Goal: Task Accomplishment & Management: Complete application form

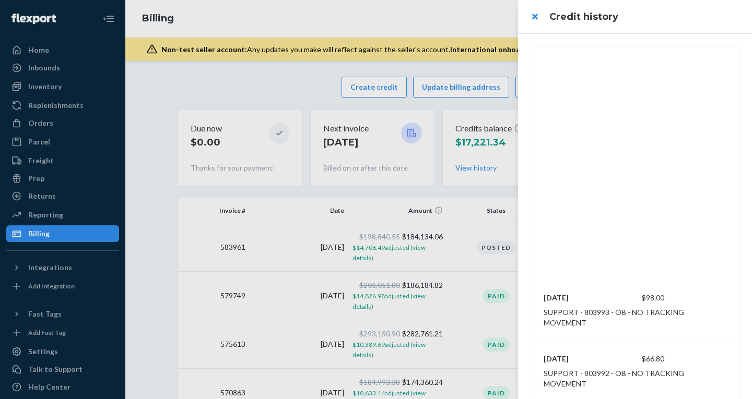
click at [372, 88] on div at bounding box center [376, 199] width 752 height 399
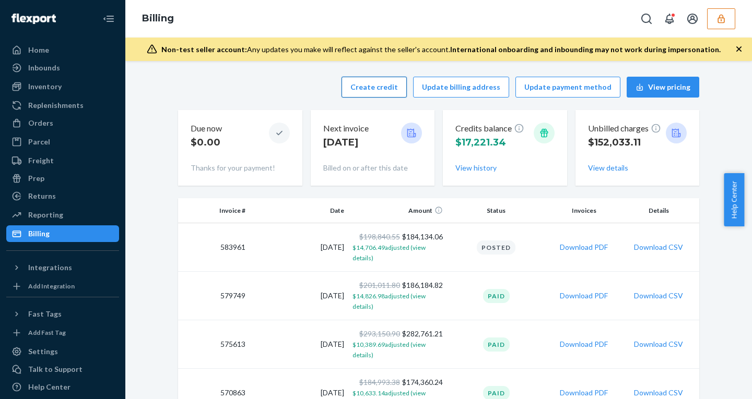
drag, startPoint x: 0, startPoint y: 0, endPoint x: 372, endPoint y: 88, distance: 382.6
click at [372, 88] on button "Create credit" at bounding box center [373, 87] width 65 height 21
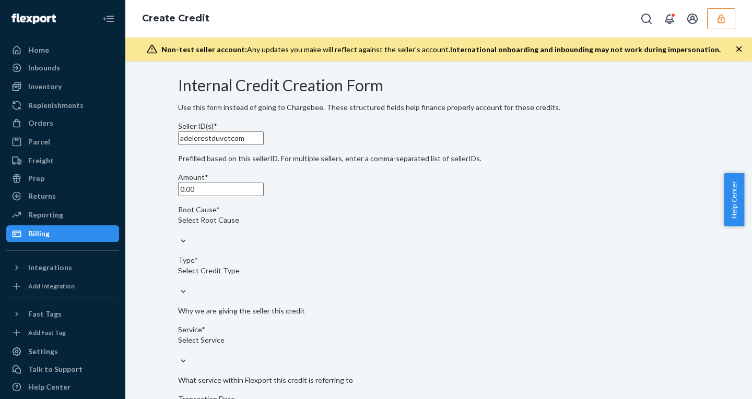
drag, startPoint x: 221, startPoint y: 224, endPoint x: 112, endPoint y: 212, distance: 109.8
click at [118, 212] on div "Home Inbounds Shipping Plans Problems Inventory Products Replenishments Orders …" at bounding box center [376, 199] width 752 height 399
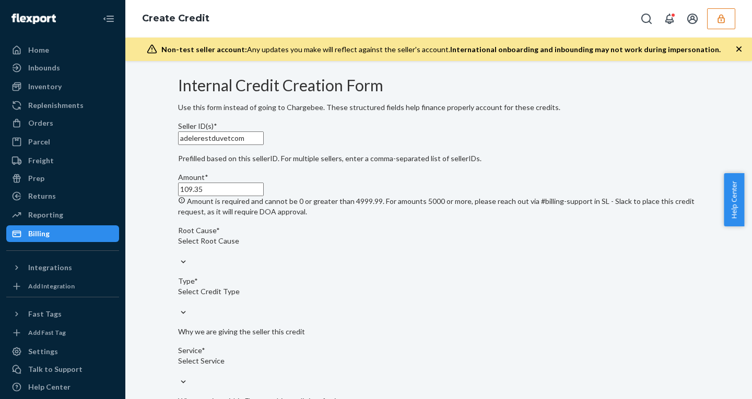
type input "109.35"
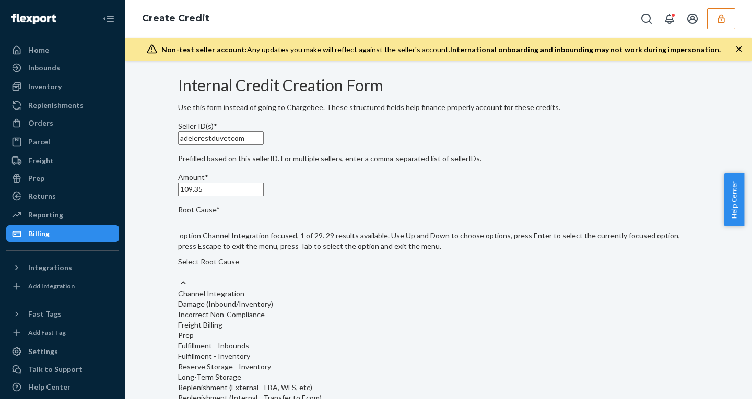
click at [268, 301] on div "option Channel Integration focused, 1 of 29. 29 results available. Use Up and D…" at bounding box center [438, 403] width 521 height 376
click at [179, 278] on input "Root Cause* option Channel Integration focused, 1 of 29. 29 results available. …" at bounding box center [178, 272] width 1 height 10
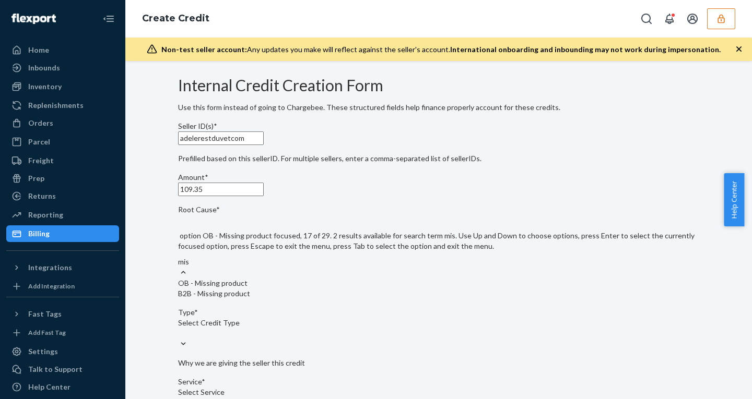
type input "miss"
click at [260, 289] on div "OB - Missing product" at bounding box center [438, 283] width 521 height 10
click at [193, 267] on input "miss" at bounding box center [185, 262] width 15 height 10
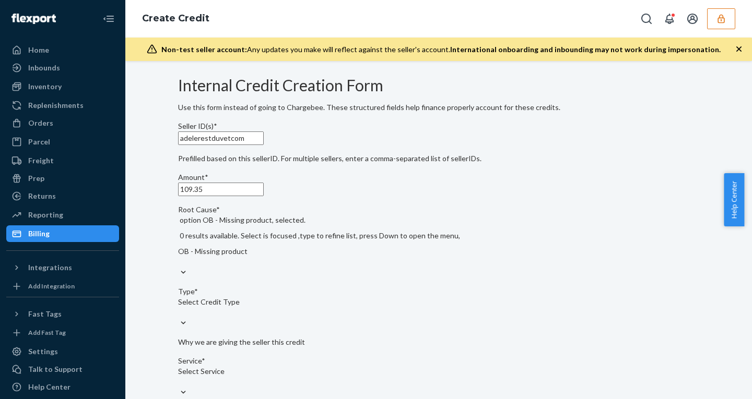
click at [269, 308] on div "Select Credit Type" at bounding box center [438, 307] width 521 height 21
click at [179, 308] on input "Type* Select Credit Type" at bounding box center [178, 313] width 1 height 10
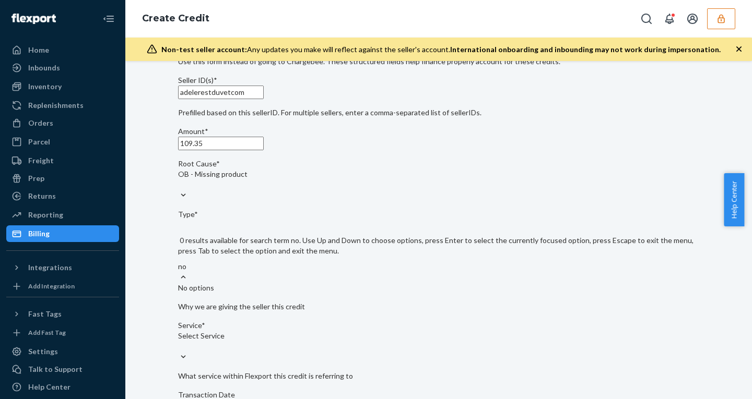
type input "n"
type input "f"
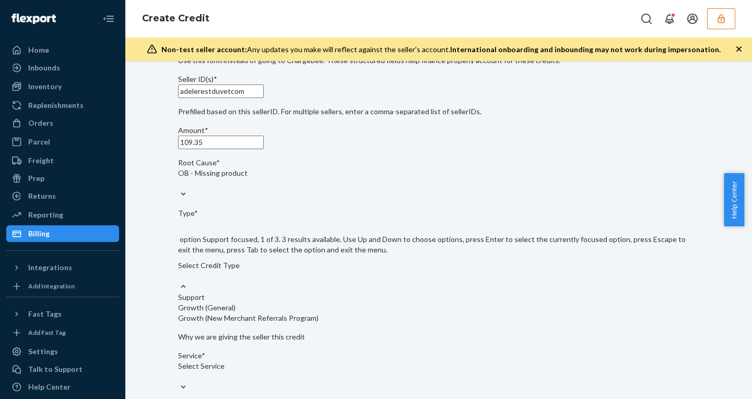
click at [249, 292] on div "Support" at bounding box center [438, 297] width 521 height 10
click at [179, 281] on input "Type* option Support focused, 1 of 3. 3 results available. Use Up and Down to c…" at bounding box center [178, 276] width 1 height 10
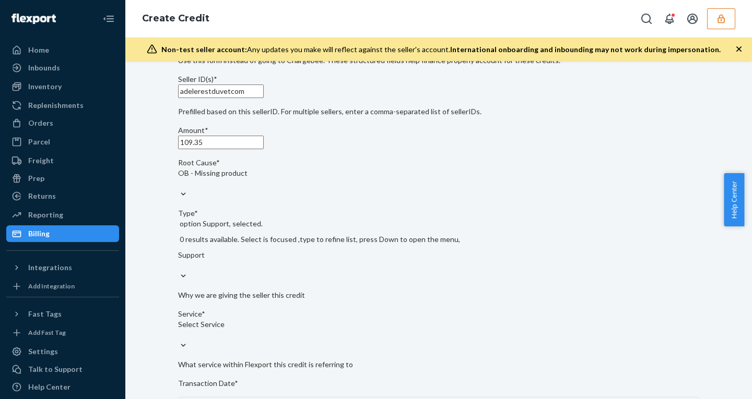
click at [247, 326] on div "Select Service" at bounding box center [438, 325] width 521 height 10
click at [179, 330] on input "Service* Select Service" at bounding box center [178, 335] width 1 height 10
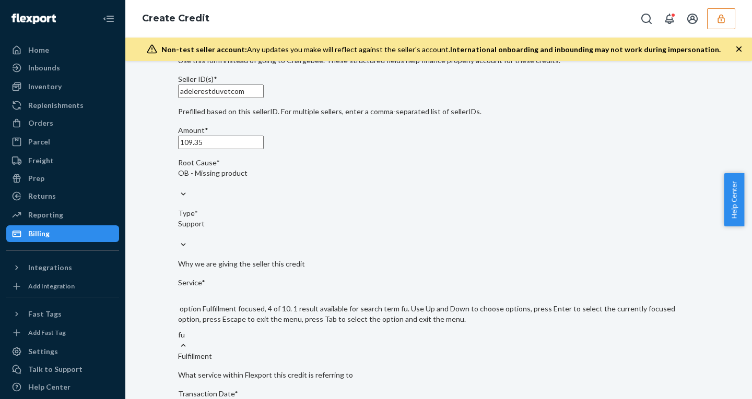
type input "ful"
click at [251, 351] on div "Fulfillment" at bounding box center [438, 356] width 521 height 10
click at [187, 330] on input "ful" at bounding box center [182, 335] width 9 height 10
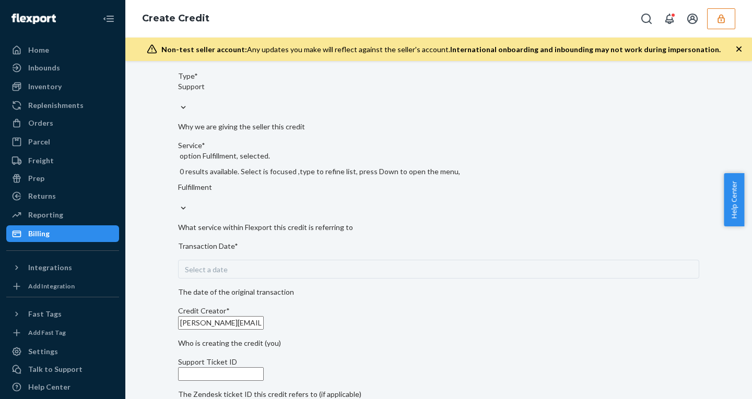
scroll to position [186, 0]
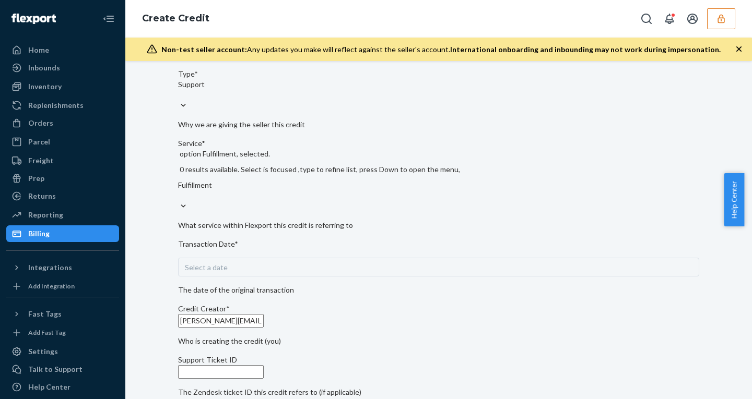
click at [240, 258] on div "Select a date" at bounding box center [438, 267] width 521 height 19
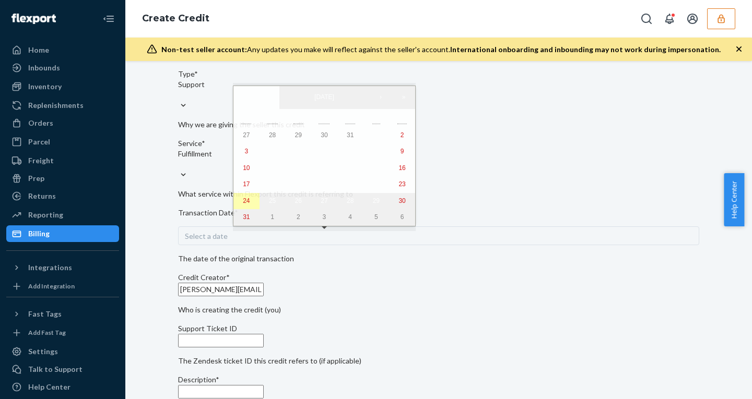
click at [243, 205] on abbr "24" at bounding box center [246, 200] width 7 height 7
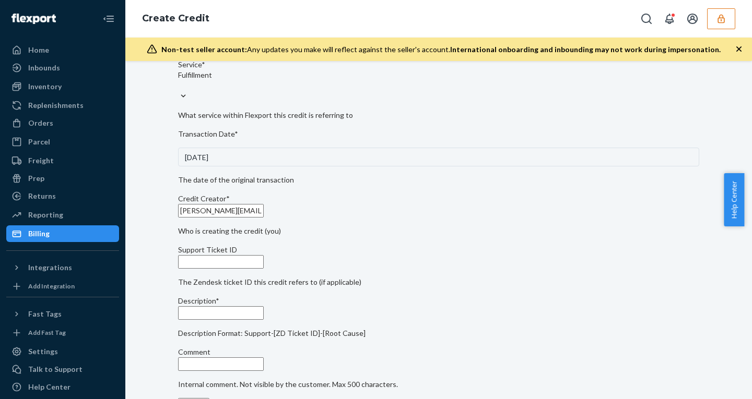
scroll to position [287, 0]
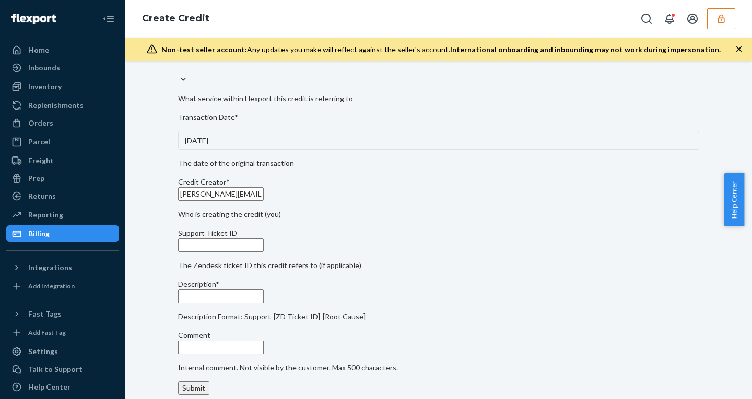
click at [244, 252] on input "Support Ticket ID" at bounding box center [221, 246] width 86 height 14
paste input "805074"
type input "805074"
click at [252, 303] on input "Description*" at bounding box center [221, 297] width 86 height 14
paste input "805074"
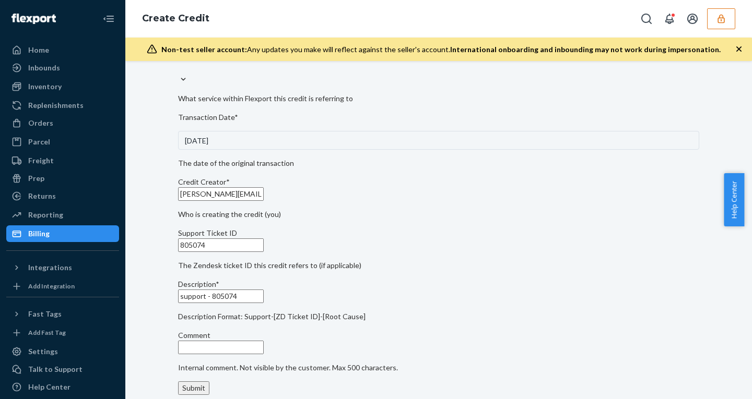
click at [491, 233] on div "Internal Credit Creation Form Use this form instead of going to Chargebee. Thes…" at bounding box center [438, 95] width 521 height 609
click at [264, 303] on input "support - 805074" at bounding box center [221, 297] width 86 height 14
paste input "- OB - Delivered damaged - OB - Missing product"
drag, startPoint x: 345, startPoint y: 267, endPoint x: 258, endPoint y: 267, distance: 86.7
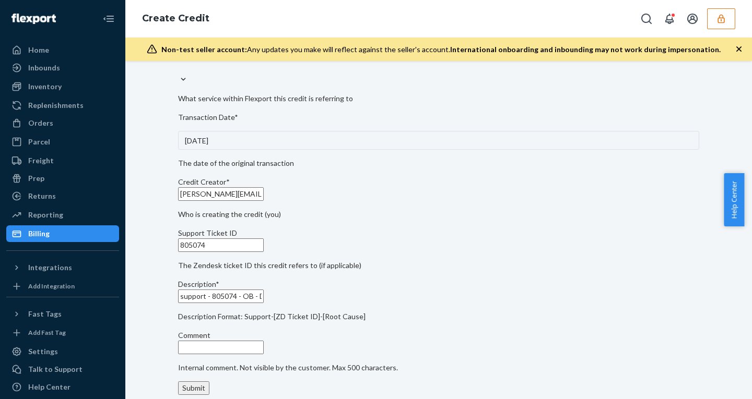
click at [258, 290] on input "support - 805074 - OB - Delivered damaged - OB - Missing product" at bounding box center [221, 297] width 86 height 14
type input "support - 805074 - OB - Missing product"
click at [205, 383] on div "Submit" at bounding box center [193, 388] width 23 height 10
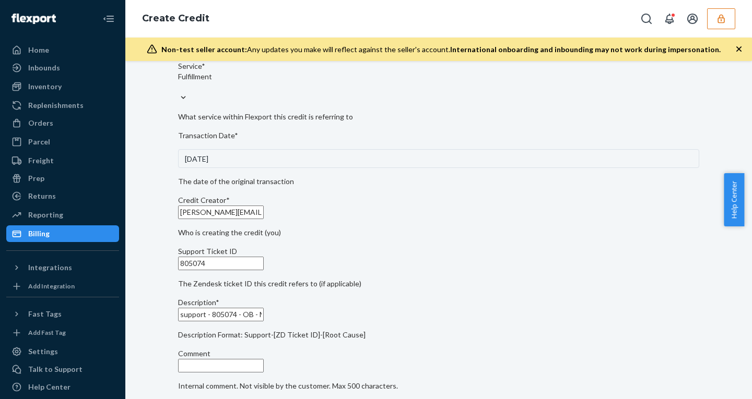
scroll to position [0, 0]
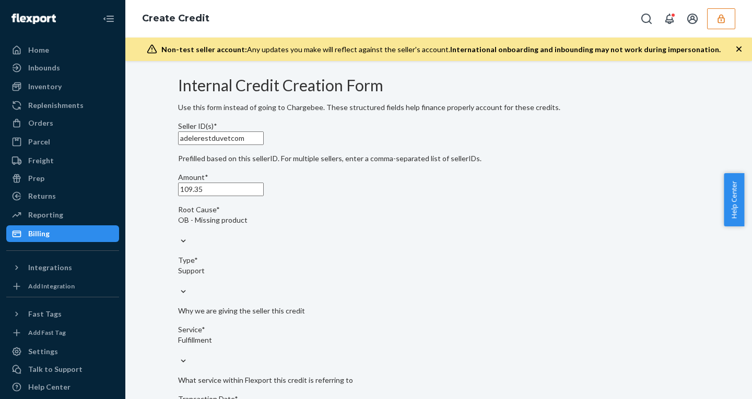
click at [739, 49] on icon "button" at bounding box center [738, 48] width 5 height 5
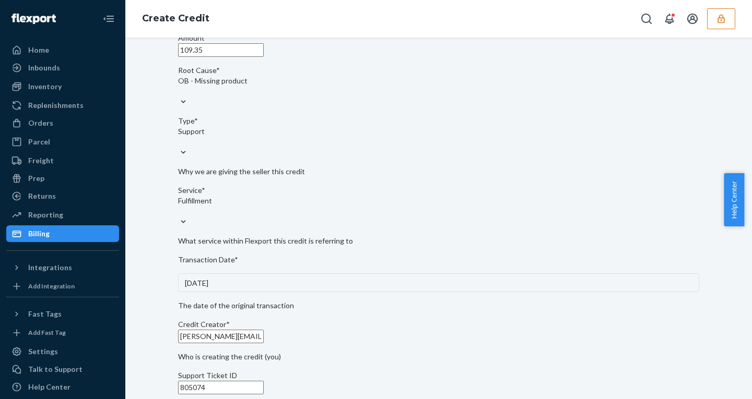
scroll to position [116, 0]
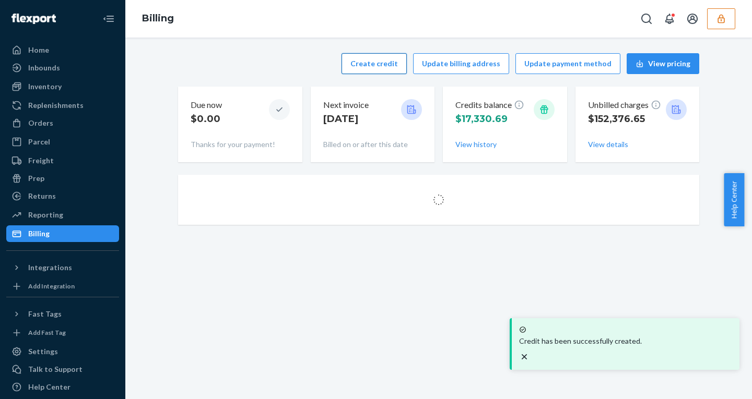
click at [381, 63] on button "Create credit" at bounding box center [373, 63] width 65 height 21
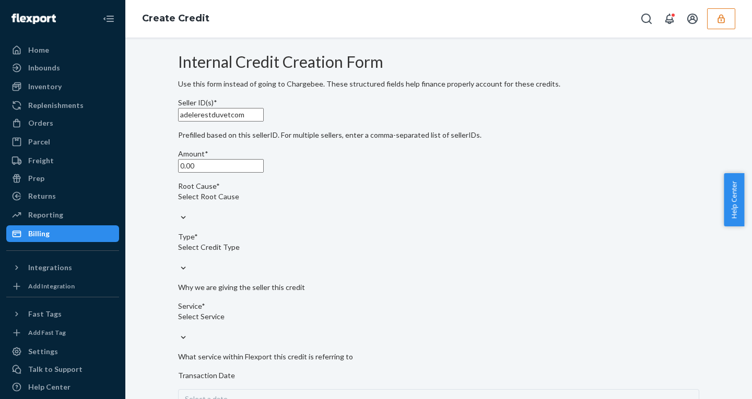
drag, startPoint x: 228, startPoint y: 203, endPoint x: 135, endPoint y: 203, distance: 93.5
click at [136, 203] on div "Internal Credit Creation Form Use this form instead of going to Chargebee. Thes…" at bounding box center [438, 353] width 611 height 609
type input "57.62"
click at [239, 202] on div "Select Root Cause" at bounding box center [438, 197] width 521 height 10
click at [179, 212] on input "Root Cause* Select Root Cause" at bounding box center [178, 207] width 1 height 10
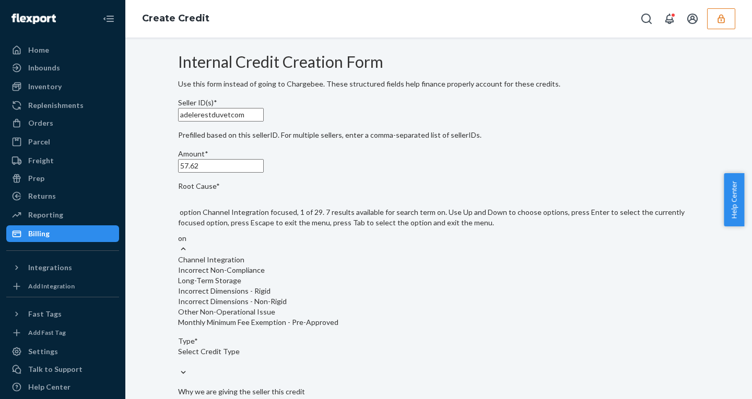
type input "o"
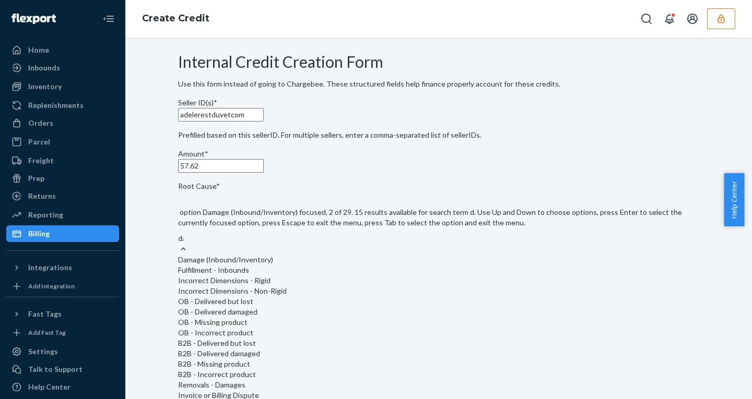
type input "dam"
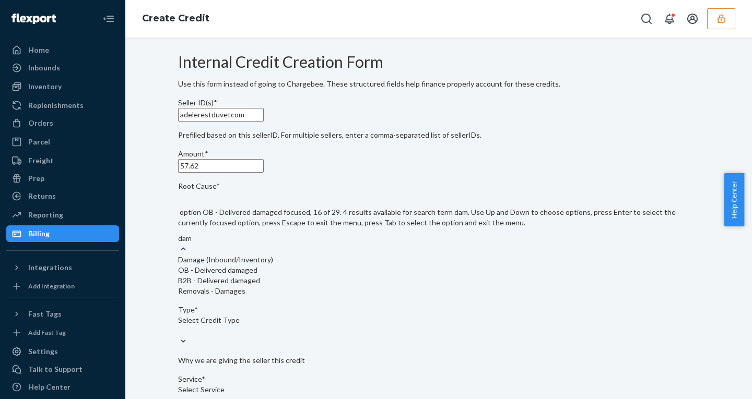
click at [279, 276] on div "OB - Delivered damaged" at bounding box center [438, 270] width 521 height 10
click at [193, 244] on input "dam" at bounding box center [185, 238] width 15 height 10
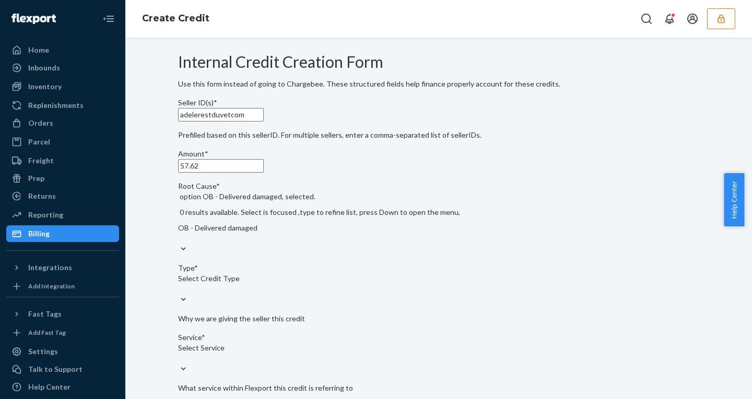
click at [254, 284] on div "Select Credit Type" at bounding box center [438, 279] width 521 height 10
click at [179, 285] on input "Type* Select Credit Type" at bounding box center [178, 289] width 1 height 10
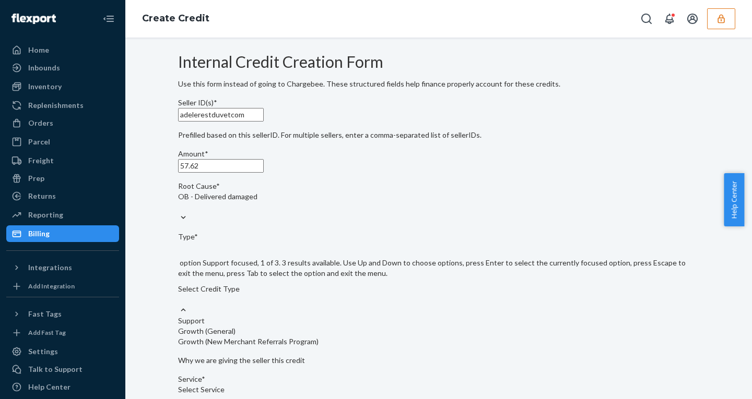
click at [228, 320] on div "Support" at bounding box center [438, 321] width 521 height 10
click at [179, 305] on input "Type* option Support focused, 1 of 3. 3 results available. Use Up and Down to c…" at bounding box center [178, 299] width 1 height 10
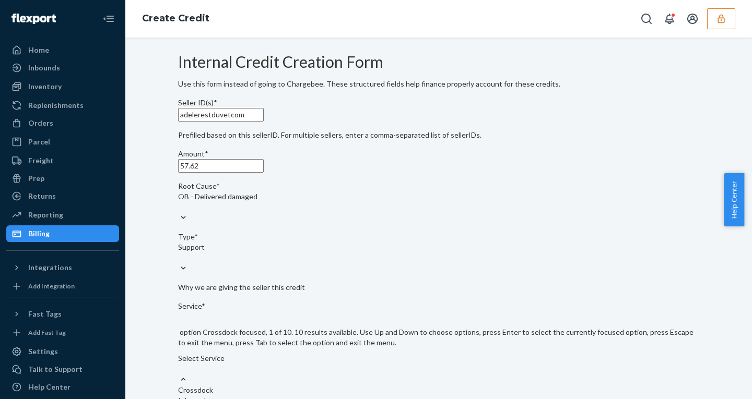
click at [268, 353] on div "Select Service" at bounding box center [438, 363] width 521 height 21
click at [179, 364] on input "Service* option Crossdock focused, 1 of 10. 10 results available. Use Up and Do…" at bounding box center [178, 369] width 1 height 10
click at [179, 364] on input "Service* option Fulfillment focused, 4 of 10. 10 results available. Use Up and …" at bounding box center [178, 369] width 1 height 10
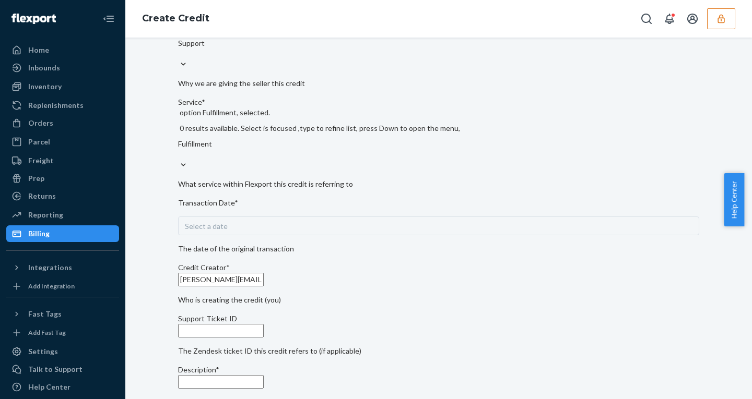
scroll to position [227, 0]
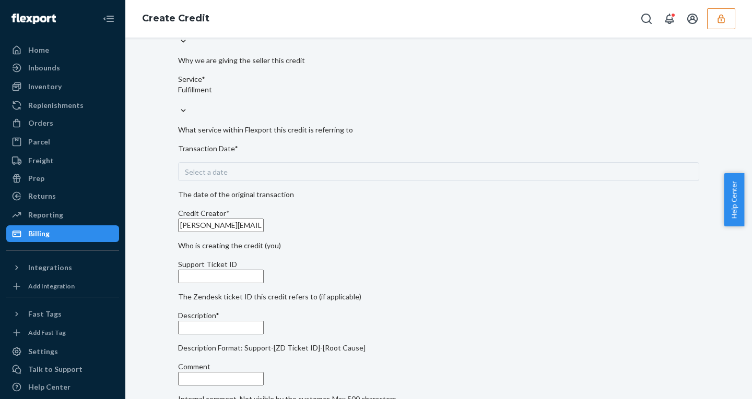
click at [228, 176] on span "Select a date" at bounding box center [206, 172] width 43 height 9
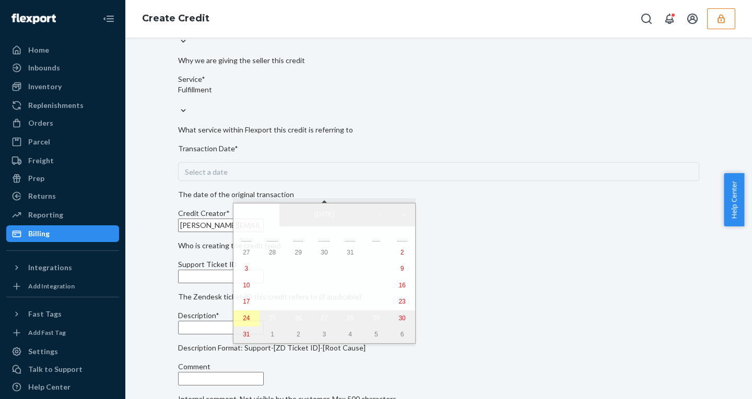
click at [245, 321] on abbr "24" at bounding box center [246, 318] width 7 height 7
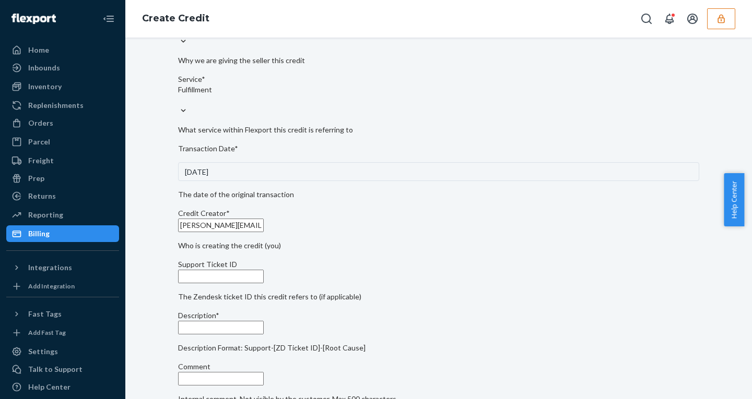
click at [229, 284] on input "Support Ticket ID" at bounding box center [221, 277] width 86 height 14
paste input "805069"
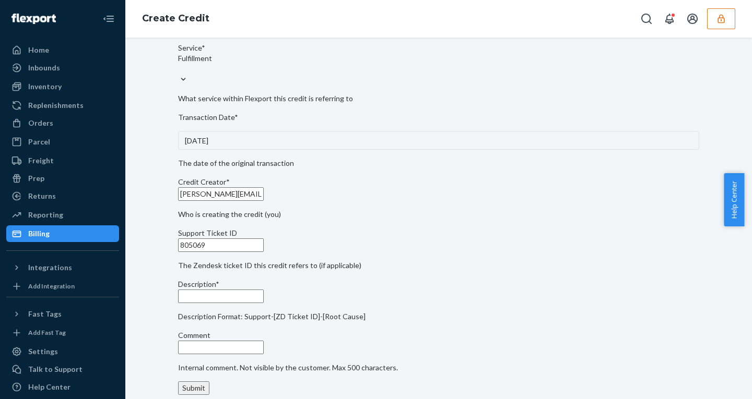
scroll to position [275, 0]
type input "805069"
click at [224, 303] on input "Description*" at bounding box center [221, 297] width 86 height 14
paste input "805069"
click at [595, 180] on div "Internal Credit Creation Form Use this form instead of going to Chargebee. Thes…" at bounding box center [438, 95] width 521 height 609
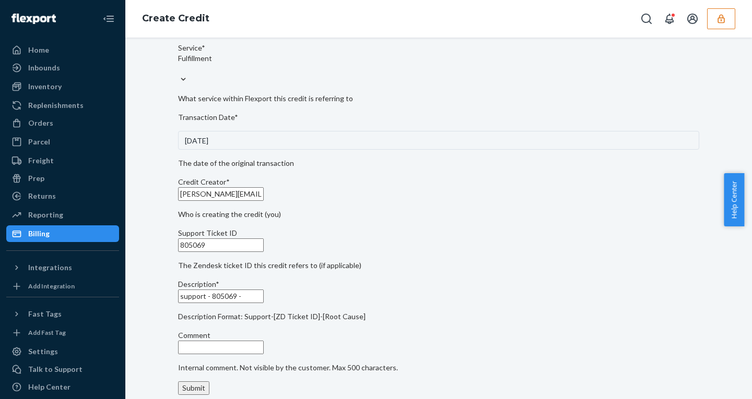
click at [264, 303] on input "support - 805069 -" at bounding box center [221, 297] width 86 height 14
paste input "- OB - Delivered damaged"
type input "support - 805069 - OB - Delivered damaged"
click at [215, 361] on div "Seller ID(s)* adelerestduvetcom Prefilled based on this sellerID. For multiple …" at bounding box center [438, 117] width 521 height 564
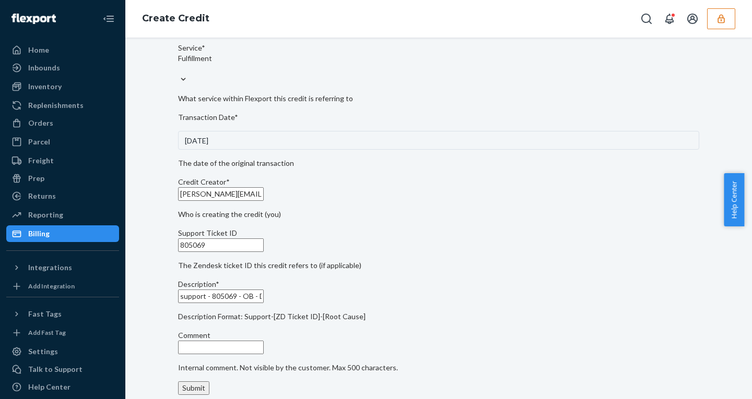
scroll to position [314, 0]
click at [205, 383] on div "Submit" at bounding box center [193, 388] width 23 height 10
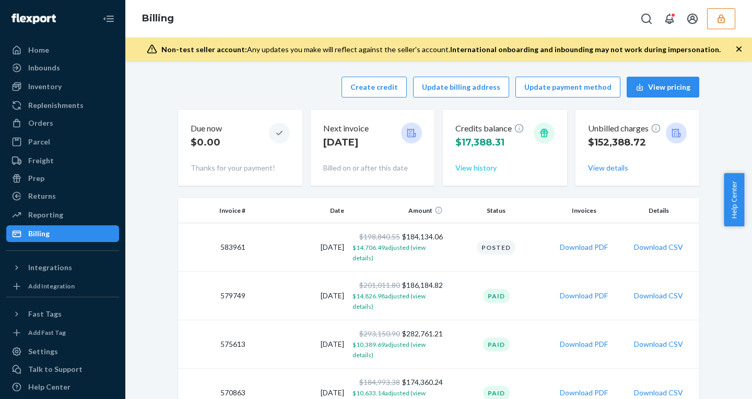
click at [489, 166] on button "View history" at bounding box center [475, 168] width 41 height 10
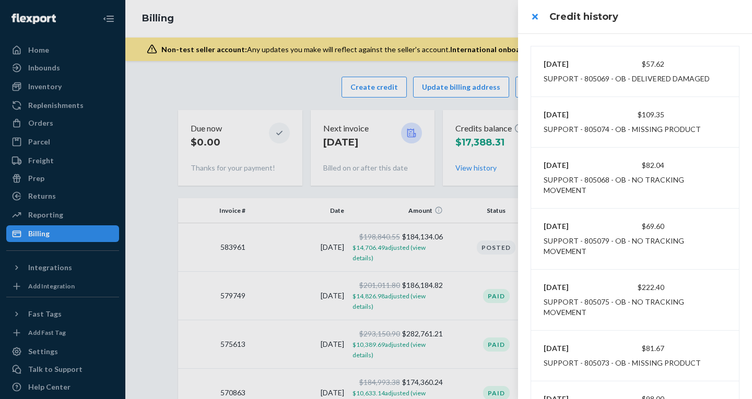
click at [285, 385] on div at bounding box center [376, 199] width 752 height 399
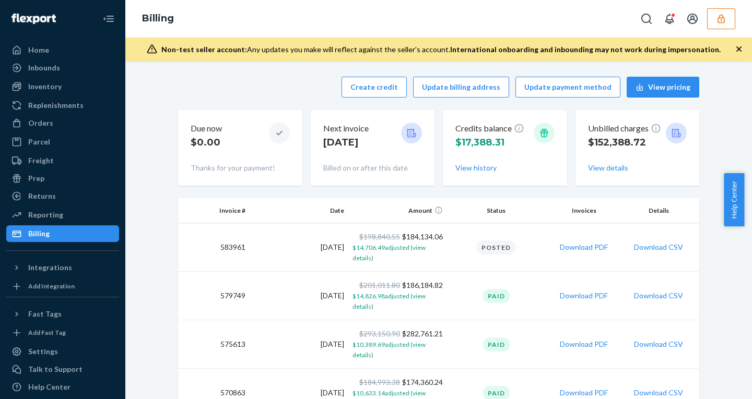
click at [721, 18] on icon "button" at bounding box center [721, 19] width 10 height 10
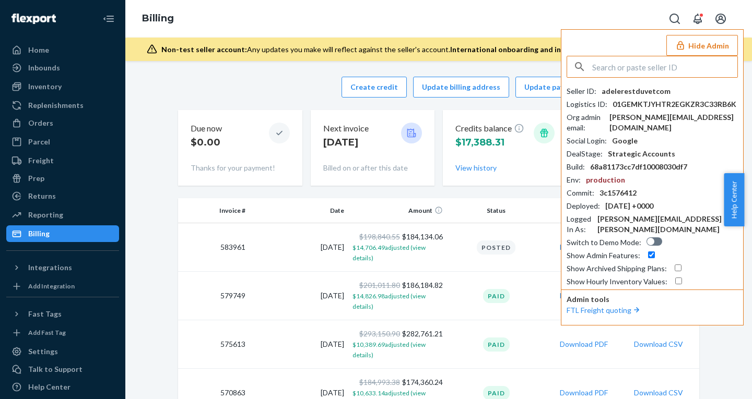
click at [653, 65] on input "text" at bounding box center [664, 66] width 145 height 21
type input "1401259320qqcom"
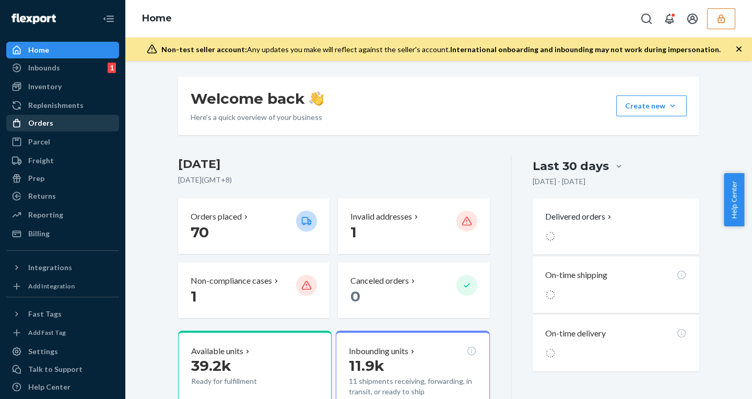
click at [63, 122] on div "Orders" at bounding box center [62, 123] width 111 height 15
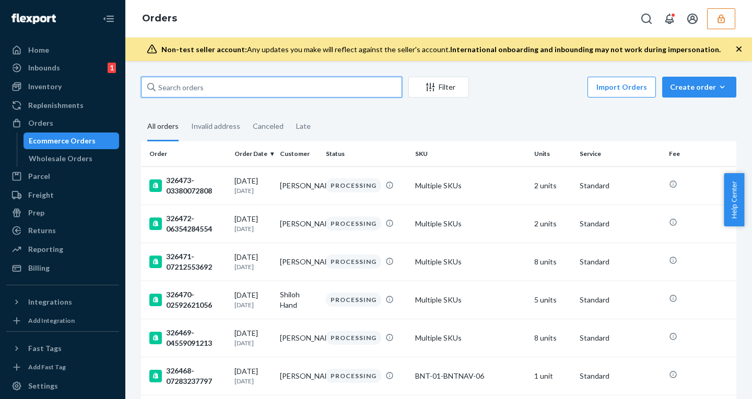
click at [276, 84] on input "text" at bounding box center [271, 87] width 261 height 21
paste input "325509-03618828204"
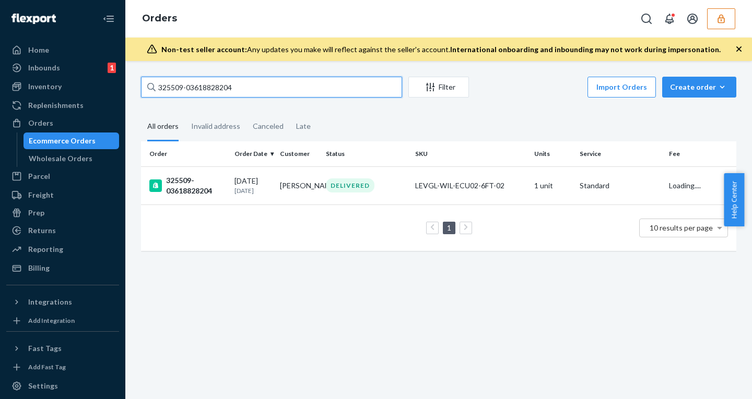
type input "325509-03618828204"
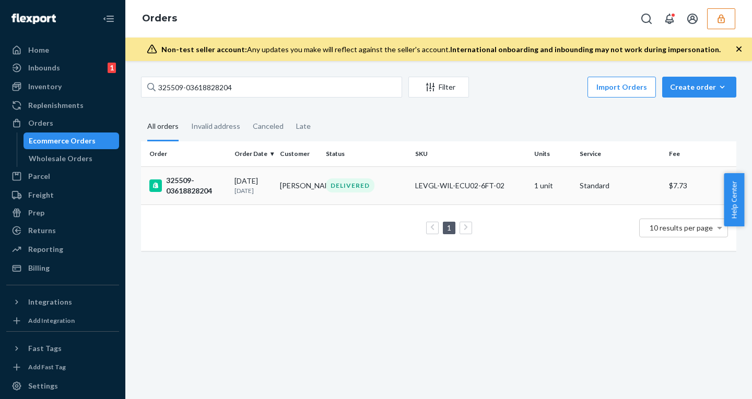
click at [194, 191] on div "325509-03618828204" at bounding box center [187, 185] width 77 height 21
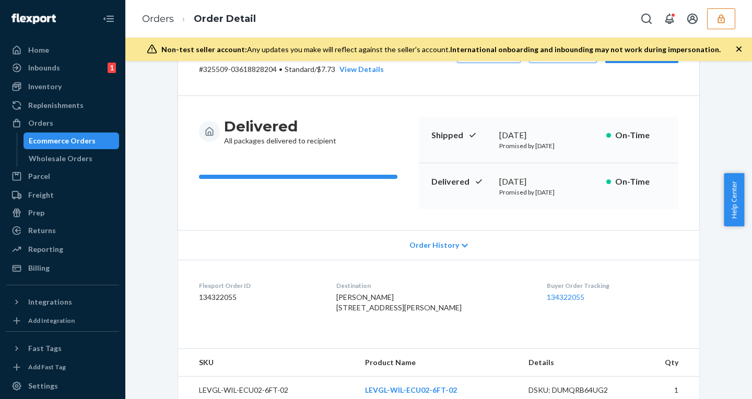
scroll to position [53, 0]
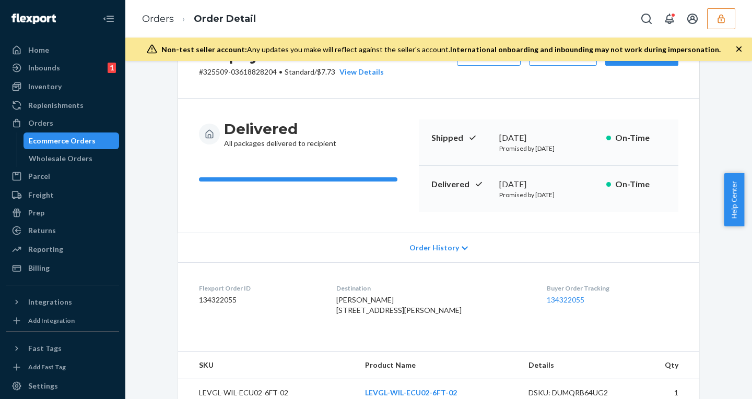
click at [442, 245] on span "Order History" at bounding box center [434, 248] width 50 height 10
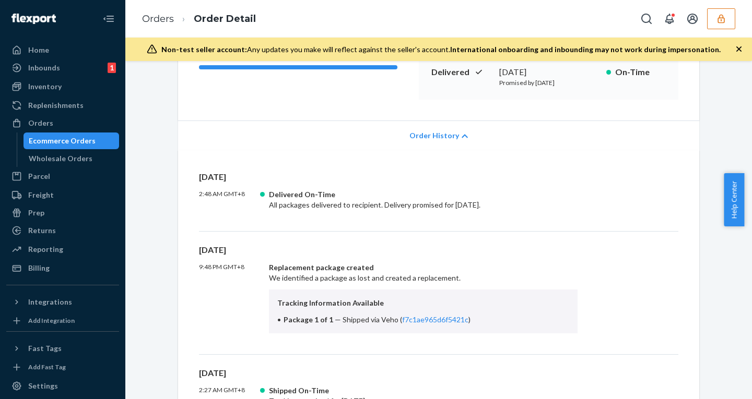
scroll to position [168, 0]
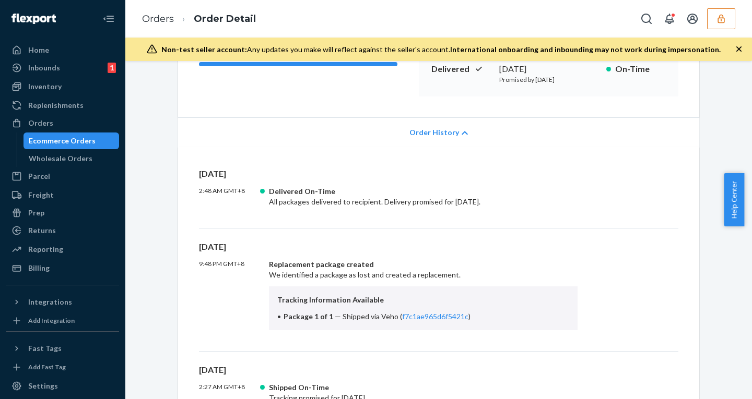
drag, startPoint x: 280, startPoint y: 268, endPoint x: 416, endPoint y: 252, distance: 136.2
click at [416, 252] on div "Wed, Aug 20 9:48 PM GMT+8 Replacement package created We identified a package a…" at bounding box center [438, 296] width 479 height 111
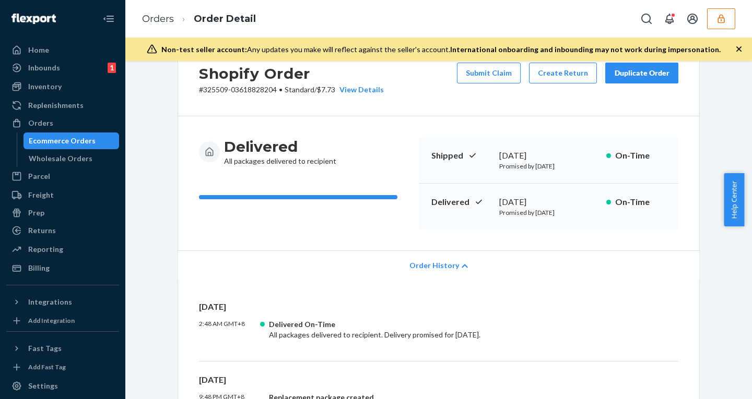
scroll to position [0, 0]
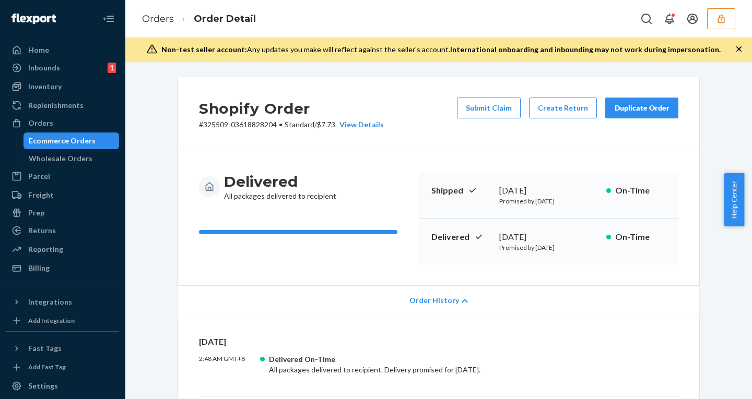
click at [95, 258] on div "Reporting Reports Analytics" at bounding box center [62, 250] width 113 height 18
click at [82, 275] on div "Billing" at bounding box center [62, 268] width 111 height 15
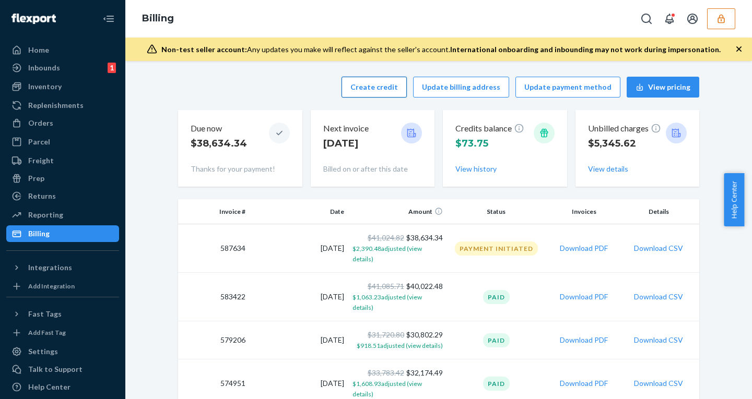
click at [376, 88] on button "Create credit" at bounding box center [373, 87] width 65 height 21
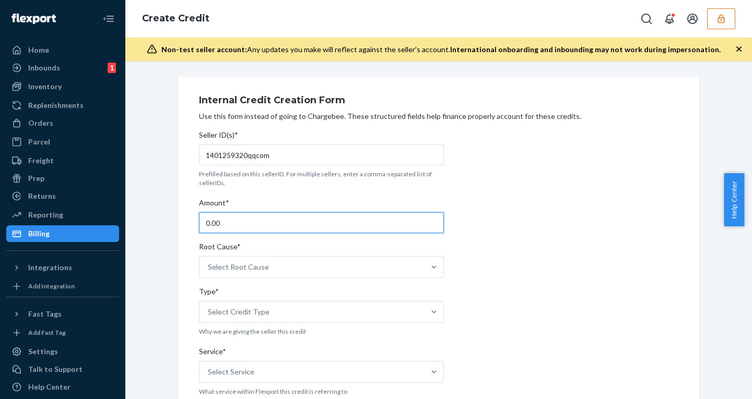
click at [235, 226] on input "0.00" at bounding box center [321, 222] width 245 height 21
type input "13.99"
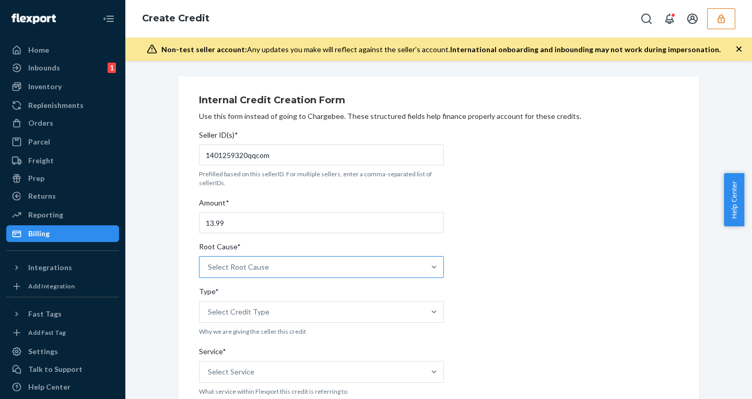
click at [242, 266] on div "Select Root Cause" at bounding box center [238, 267] width 61 height 10
click at [209, 266] on input "Root Cause* Select Root Cause" at bounding box center [208, 267] width 1 height 10
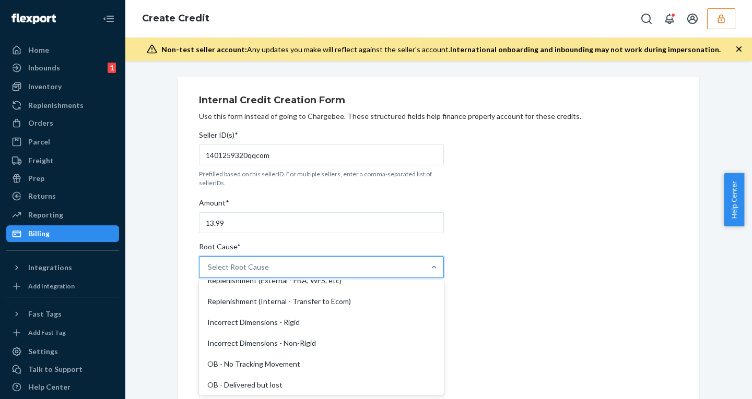
scroll to position [200, 0]
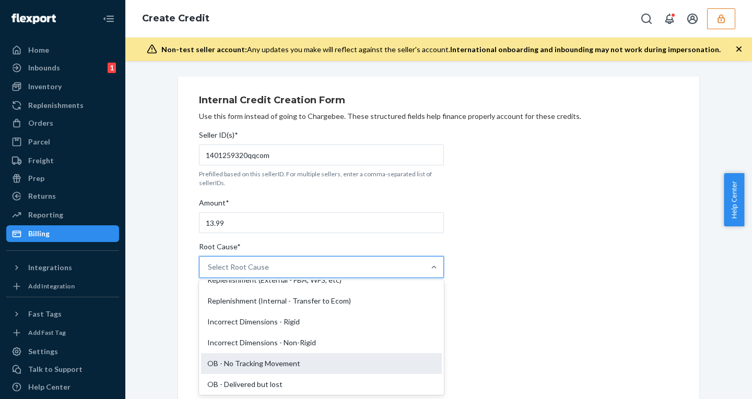
click at [249, 358] on div "OB - No Tracking Movement" at bounding box center [321, 363] width 241 height 21
click at [209, 273] on input "Root Cause* option OB - No Tracking Movement focused, 14 of 29. 29 results avai…" at bounding box center [208, 267] width 1 height 10
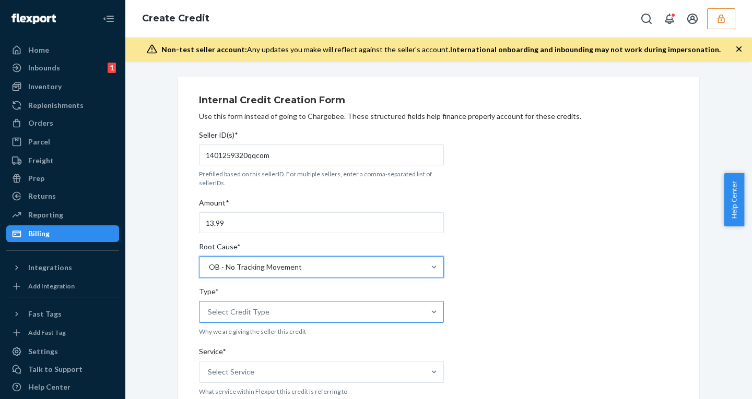
click at [258, 318] on div "Select Credit Type" at bounding box center [311, 312] width 225 height 21
click at [209, 317] on input "Type* Select Credit Type" at bounding box center [208, 312] width 1 height 10
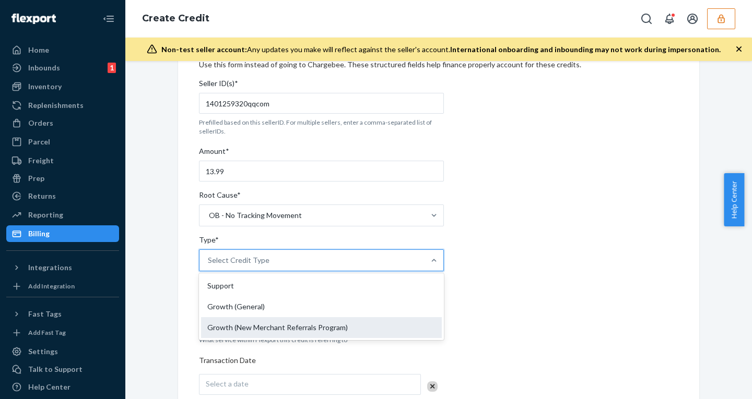
scroll to position [54, 0]
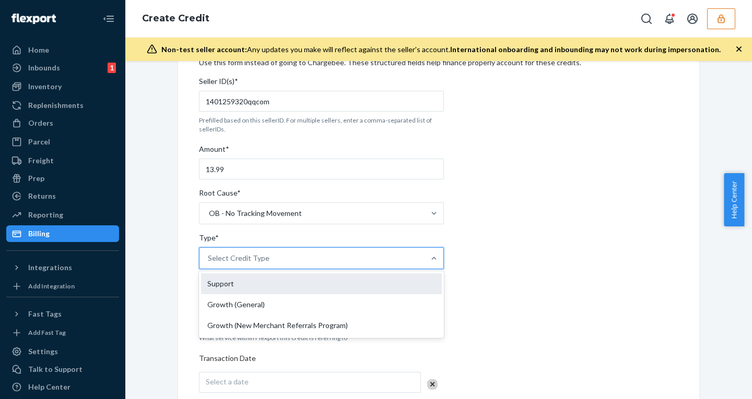
click at [255, 286] on div "Support" at bounding box center [321, 284] width 241 height 21
click at [209, 264] on input "Type* option Support focused, 1 of 3. 3 results available. Use Up and Down to c…" at bounding box center [208, 258] width 1 height 10
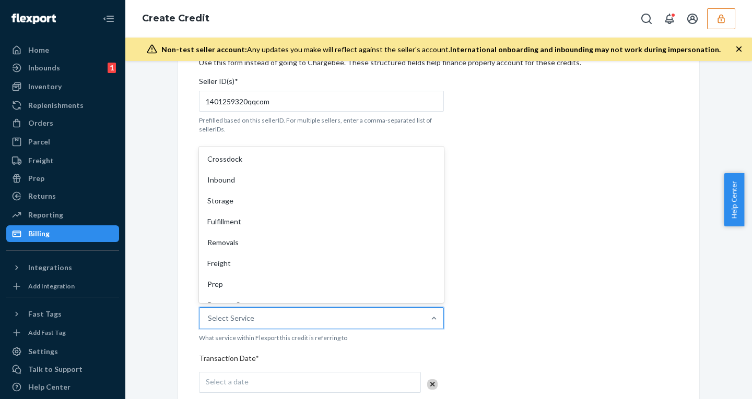
click at [253, 309] on div "Select Service" at bounding box center [311, 318] width 225 height 21
click at [209, 313] on input "Service* option Crossdock focused, 1 of 10. 10 results available. Use Up and Do…" at bounding box center [208, 318] width 1 height 10
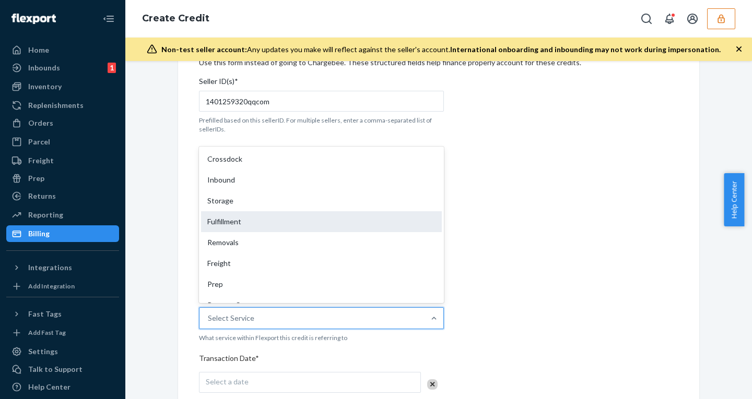
click at [258, 218] on div "Fulfillment" at bounding box center [321, 221] width 241 height 21
click at [209, 313] on input "Service* option Fulfillment focused, 4 of 10. 10 results available. Use Up and …" at bounding box center [208, 318] width 1 height 10
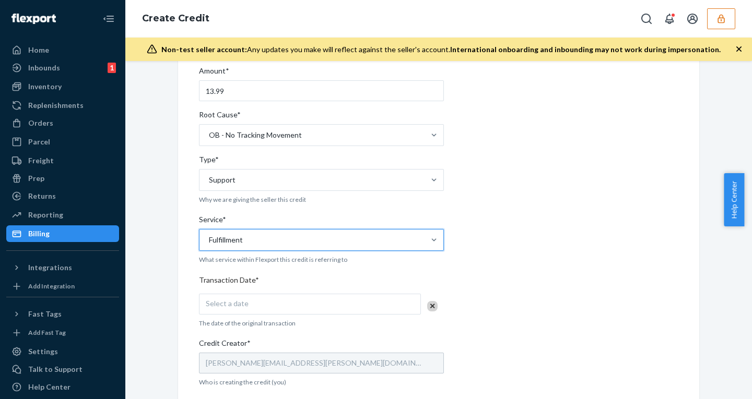
scroll to position [134, 0]
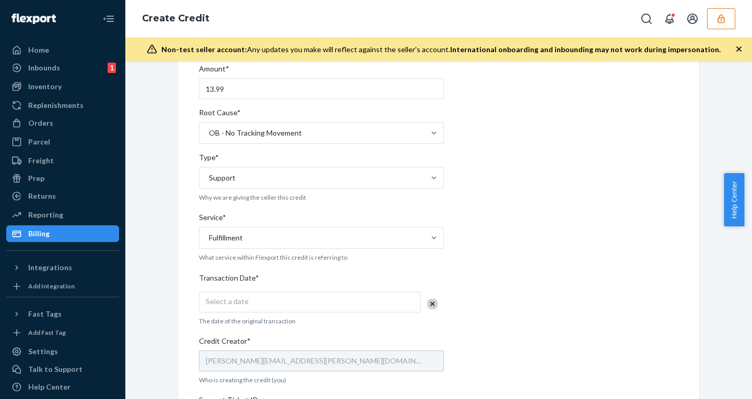
click at [278, 290] on div "Seller ID(s)* 1401259320qqcom Prefilled based on this sellerID. For multiple se…" at bounding box center [321, 295] width 245 height 606
click at [277, 305] on div "Select a date" at bounding box center [310, 302] width 222 height 21
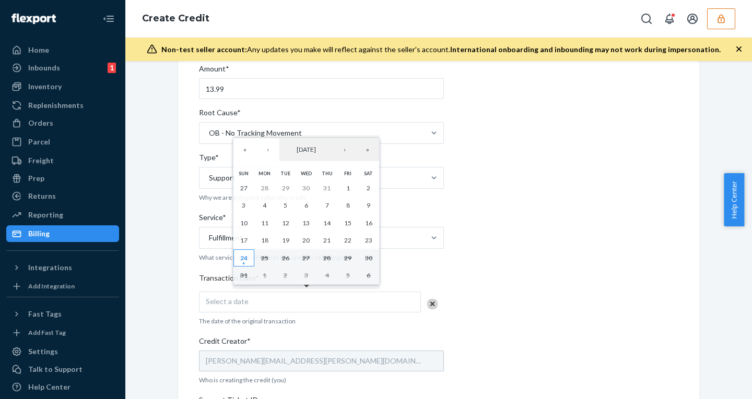
click at [246, 256] on abbr "24" at bounding box center [243, 258] width 7 height 8
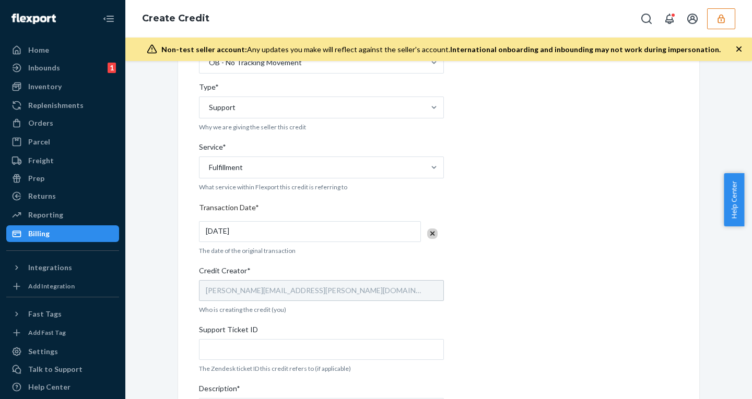
scroll to position [236, 0]
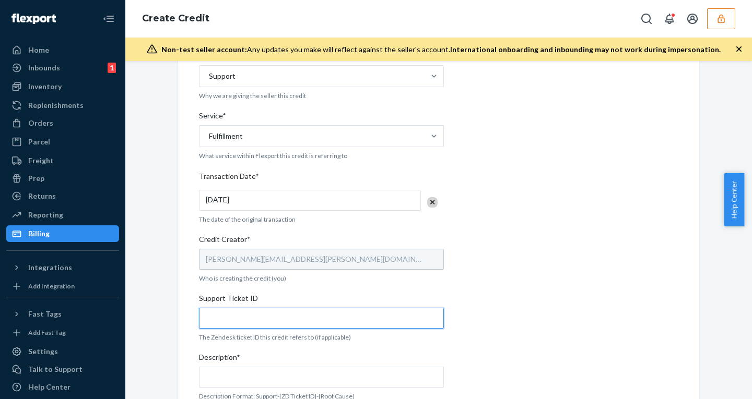
click at [216, 321] on input "Support Ticket ID" at bounding box center [321, 318] width 245 height 21
type input "c"
paste input "804766"
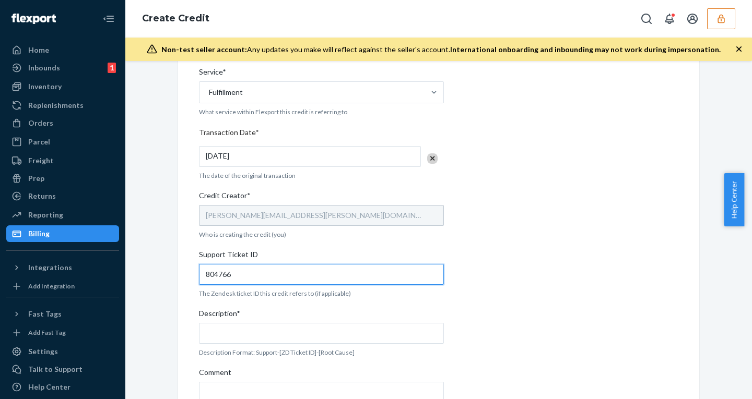
scroll to position [285, 0]
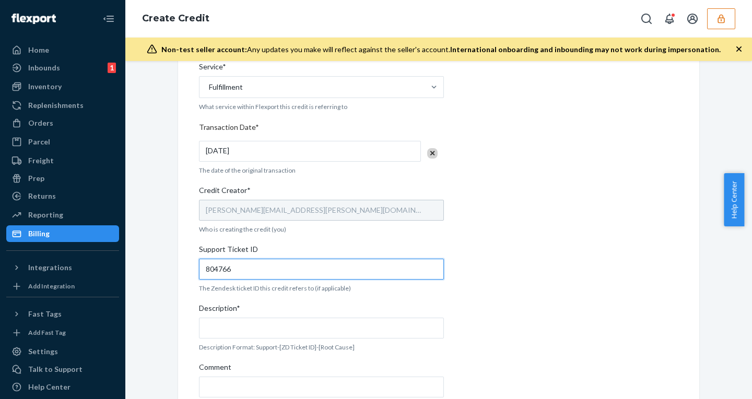
type input "804766"
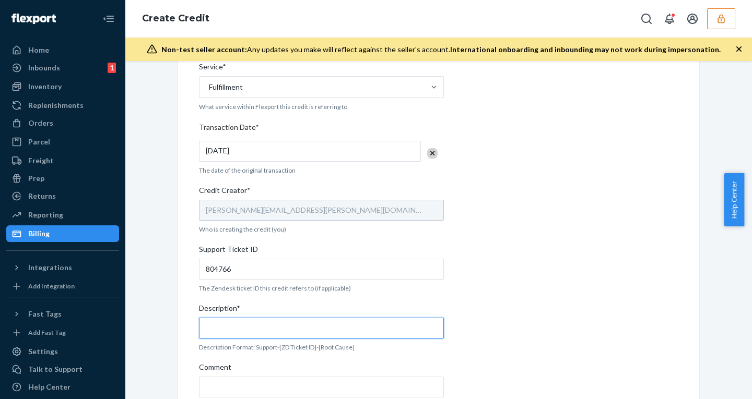
click at [228, 327] on input "Description*" at bounding box center [321, 328] width 245 height 21
paste input "804766"
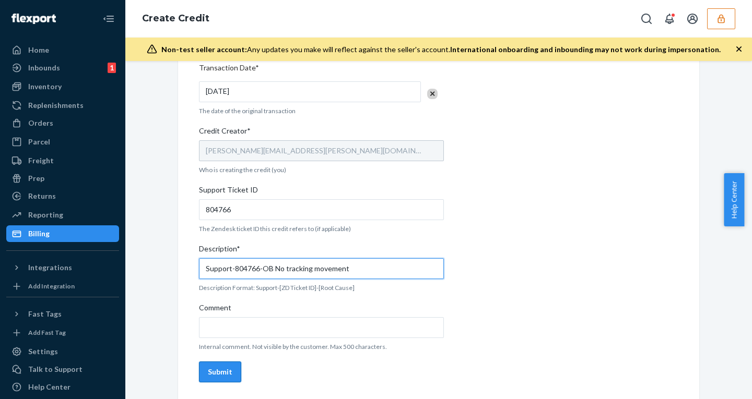
type input "Support-804766-OB No tracking movement"
click at [230, 370] on button "Submit" at bounding box center [220, 372] width 42 height 21
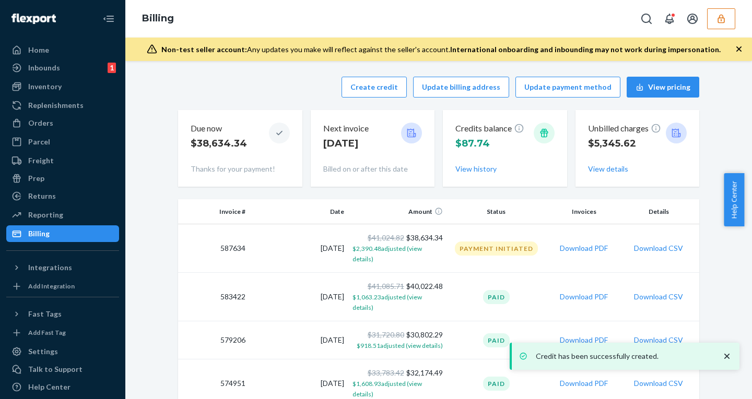
click at [470, 162] on div "Credits balance $87.74 View history" at bounding box center [504, 149] width 99 height 60
click at [470, 168] on button "View history" at bounding box center [475, 169] width 41 height 10
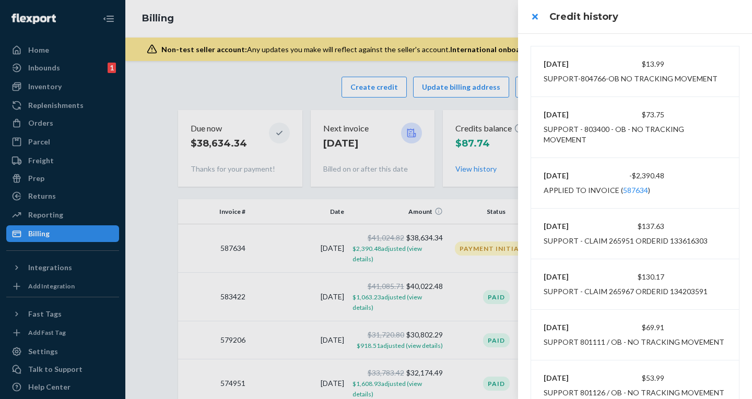
click at [467, 27] on div at bounding box center [376, 199] width 752 height 399
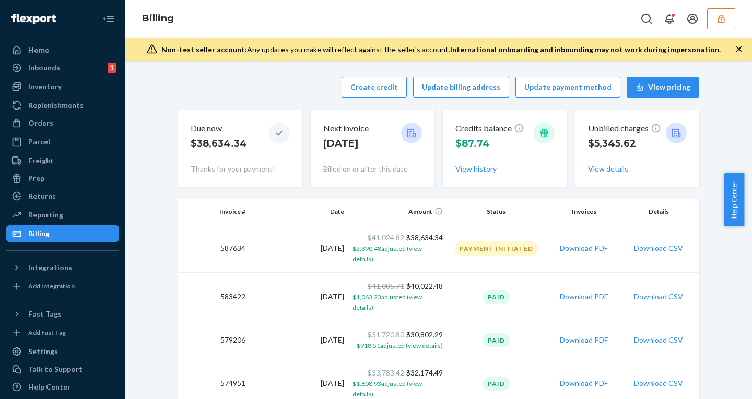
click at [722, 25] on button "button" at bounding box center [721, 18] width 28 height 21
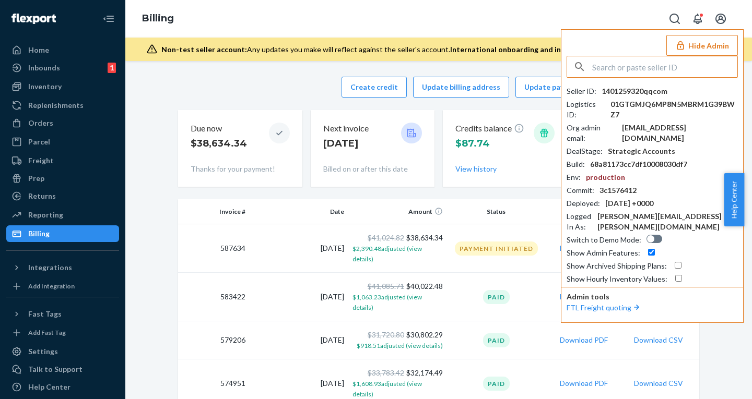
click at [676, 63] on input "text" at bounding box center [664, 66] width 145 height 21
type input "1401259320qqcom"
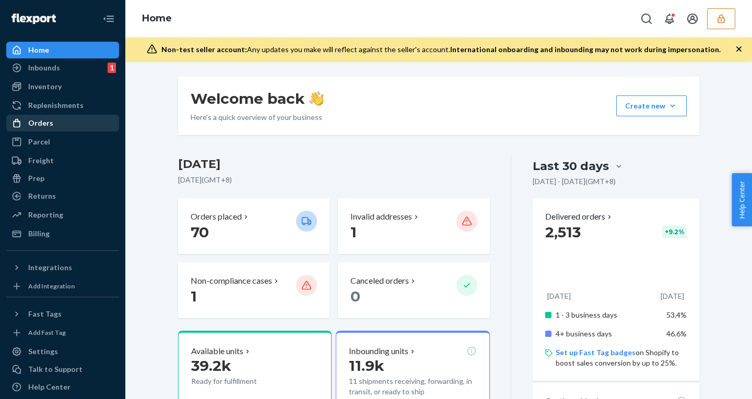
click at [37, 116] on div "Orders" at bounding box center [62, 123] width 111 height 15
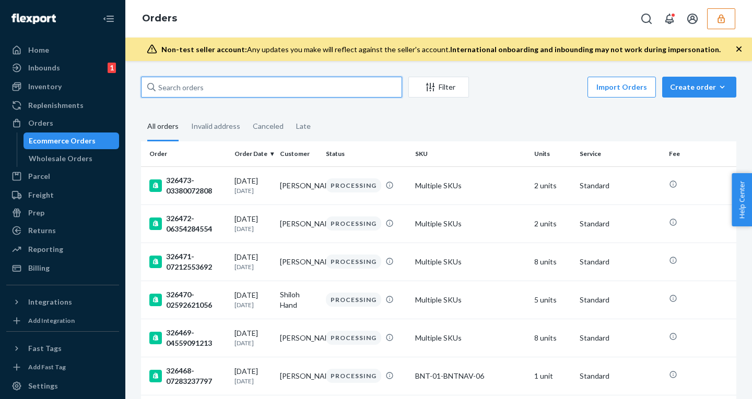
click at [221, 90] on input "text" at bounding box center [271, 87] width 261 height 21
paste input "325312-07181891141"
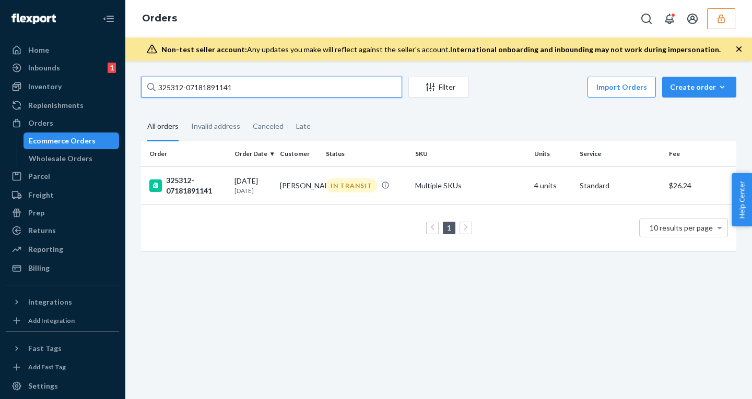
type input "325312-07181891141"
click at [192, 182] on div "325312-07181891141" at bounding box center [187, 185] width 77 height 21
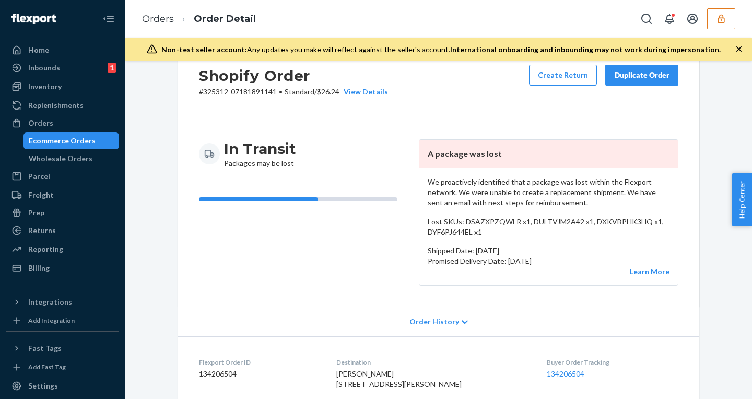
scroll to position [34, 0]
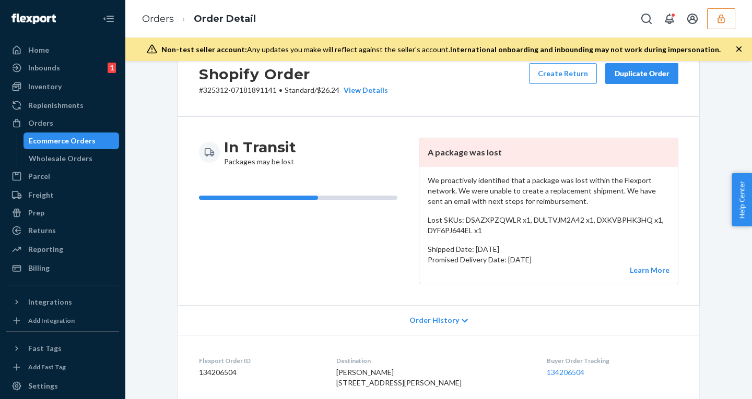
click at [462, 322] on icon at bounding box center [465, 320] width 6 height 7
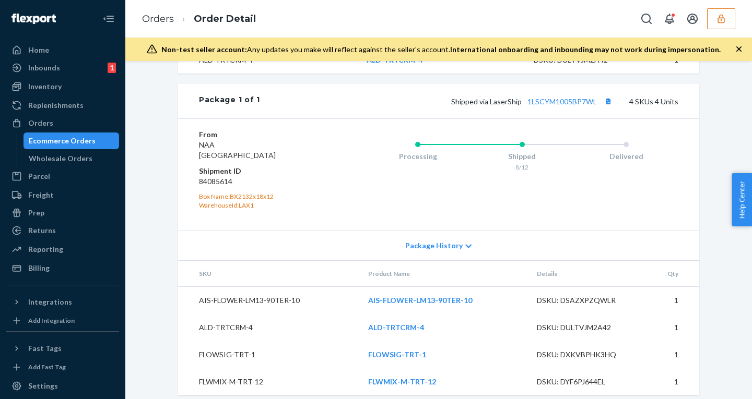
scroll to position [829, 0]
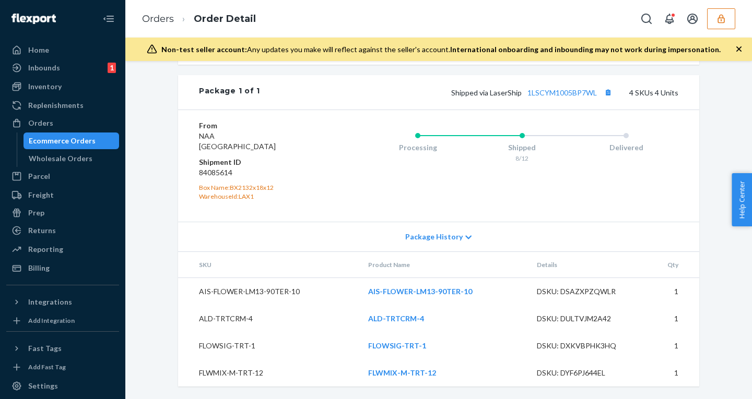
click at [463, 230] on div "Package History" at bounding box center [438, 237] width 521 height 30
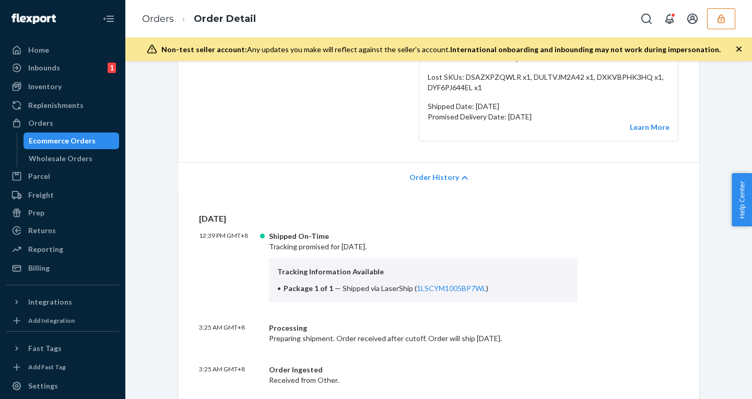
scroll to position [0, 0]
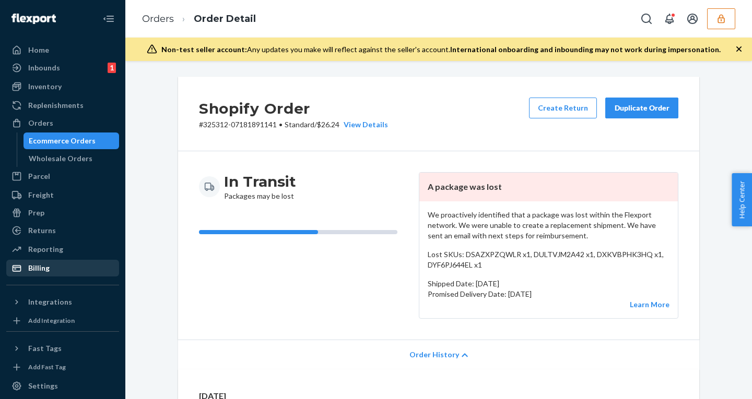
click at [49, 261] on div "Billing" at bounding box center [62, 268] width 111 height 15
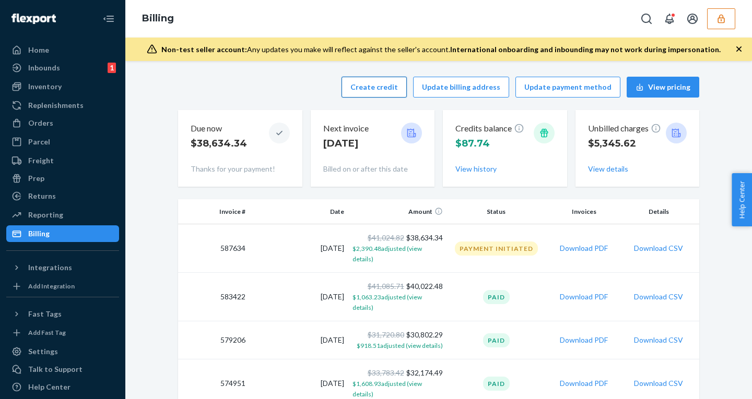
click at [373, 82] on button "Create credit" at bounding box center [373, 87] width 65 height 21
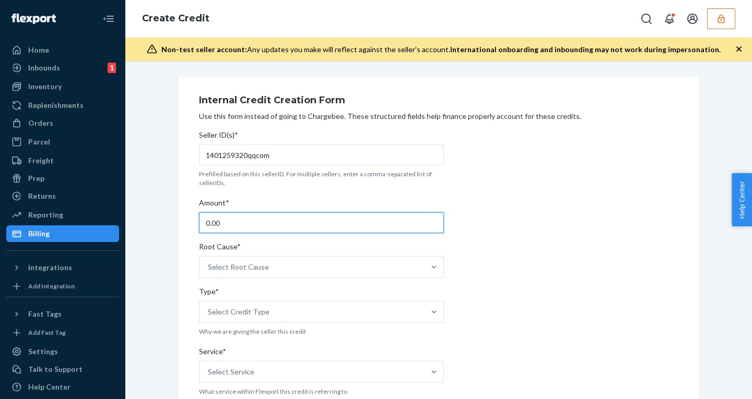
click at [266, 228] on input "0.00" at bounding box center [321, 222] width 245 height 21
paste input "194"
click at [256, 220] on input "194" at bounding box center [321, 222] width 245 height 21
type input "194.22"
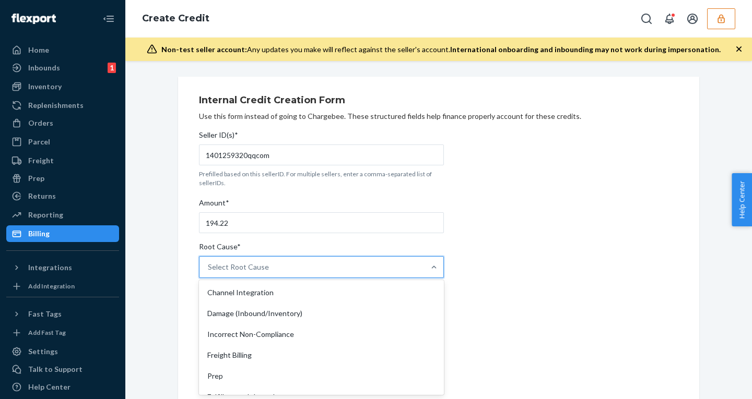
click at [252, 263] on div "Select Root Cause" at bounding box center [238, 267] width 61 height 10
click at [209, 263] on input "Root Cause* option Channel Integration focused, 1 of 29. 29 results available. …" at bounding box center [208, 267] width 1 height 10
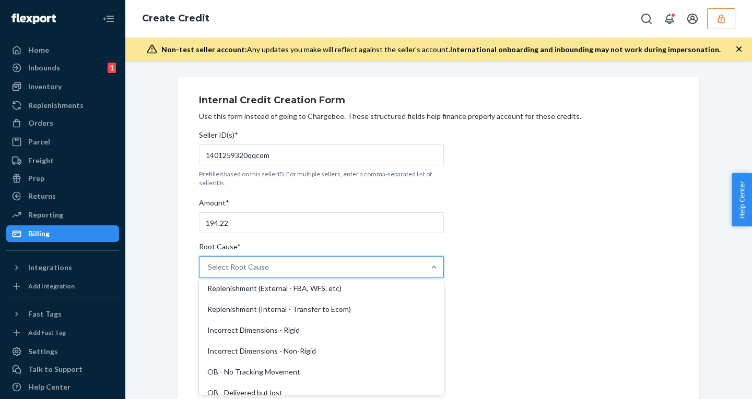
scroll to position [195, 0]
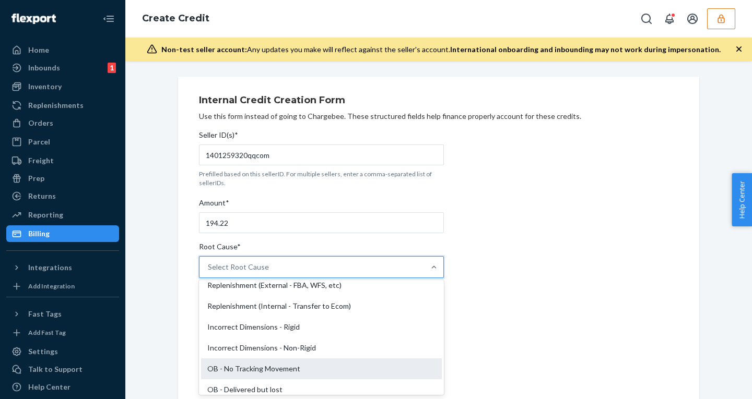
click at [251, 365] on div "OB - No Tracking Movement" at bounding box center [321, 369] width 241 height 21
click at [209, 273] on input "Root Cause* option OB - No Tracking Movement focused, 14 of 29. 29 results avai…" at bounding box center [208, 267] width 1 height 10
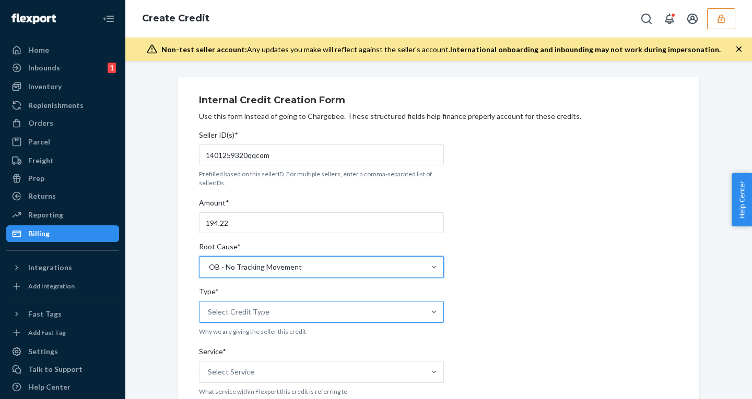
click at [249, 316] on div "Select Credit Type" at bounding box center [239, 312] width 62 height 10
click at [209, 316] on input "Type* Select Credit Type" at bounding box center [208, 312] width 1 height 10
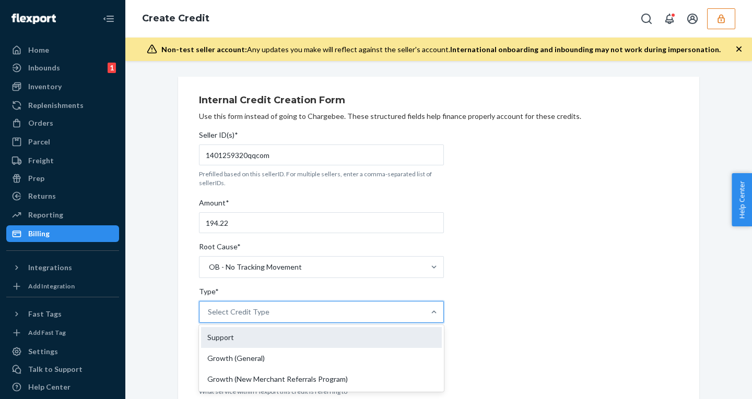
click at [251, 338] on div "Support" at bounding box center [321, 337] width 241 height 21
click at [209, 317] on input "Type* option Support focused, 1 of 3. 3 results available. Use Up and Down to c…" at bounding box center [208, 312] width 1 height 10
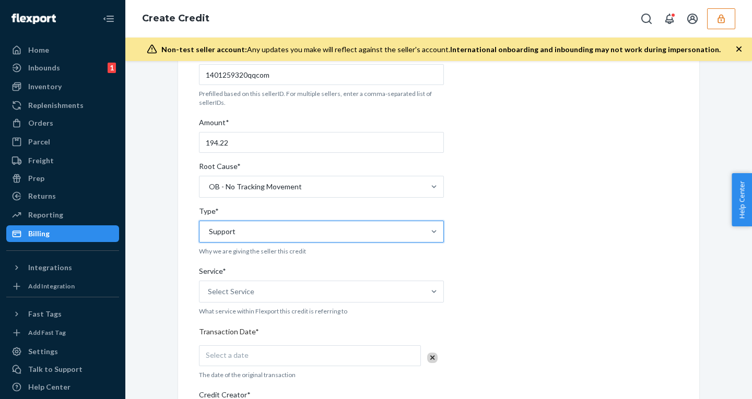
scroll to position [81, 0]
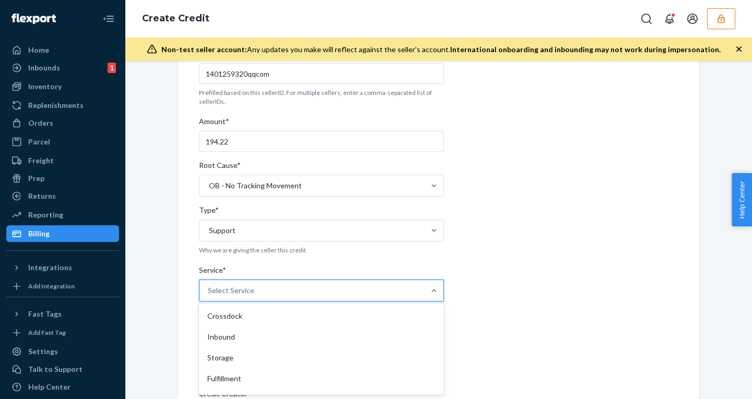
click at [330, 296] on div "Select Service" at bounding box center [311, 290] width 225 height 21
click at [209, 296] on input "Service* option Crossdock focused, 1 of 10. 10 results available. Use Up and Do…" at bounding box center [208, 291] width 1 height 10
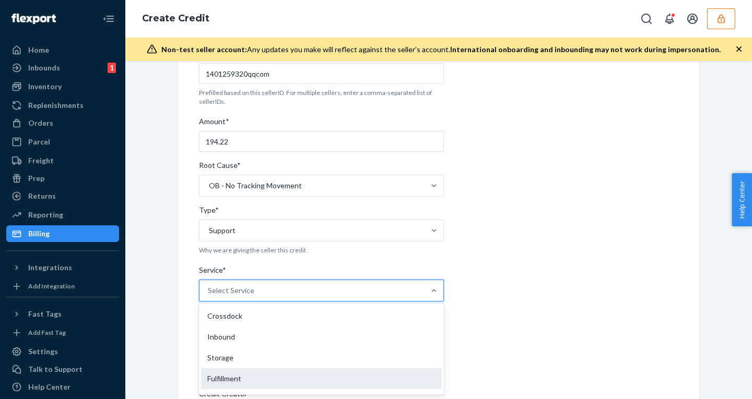
click at [294, 374] on div "Fulfillment" at bounding box center [321, 379] width 241 height 21
click at [209, 296] on input "Service* option Fulfillment focused, 4 of 10. 10 results available. Use Up and …" at bounding box center [208, 291] width 1 height 10
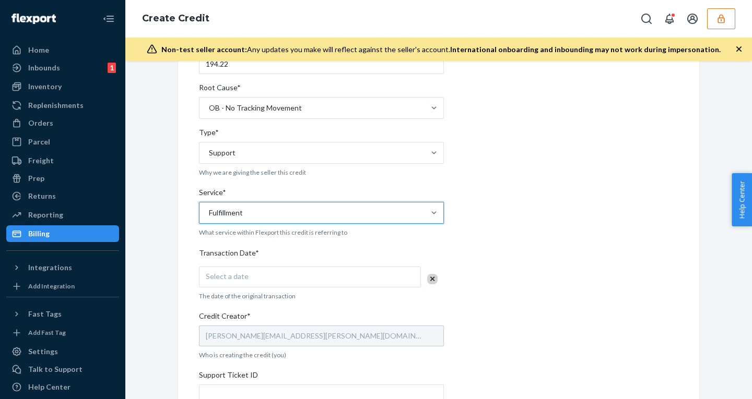
scroll to position [167, 0]
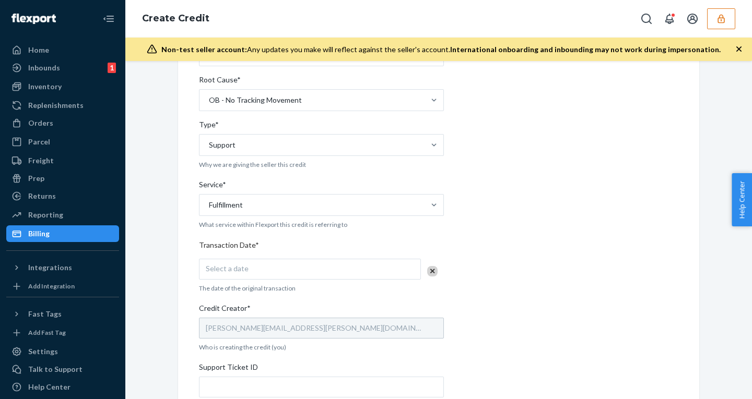
click at [329, 271] on div "Select a date" at bounding box center [310, 269] width 222 height 21
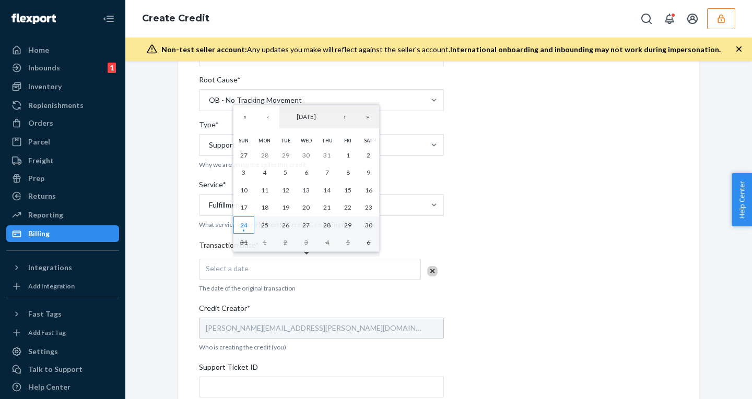
click at [245, 223] on abbr "24" at bounding box center [243, 225] width 7 height 8
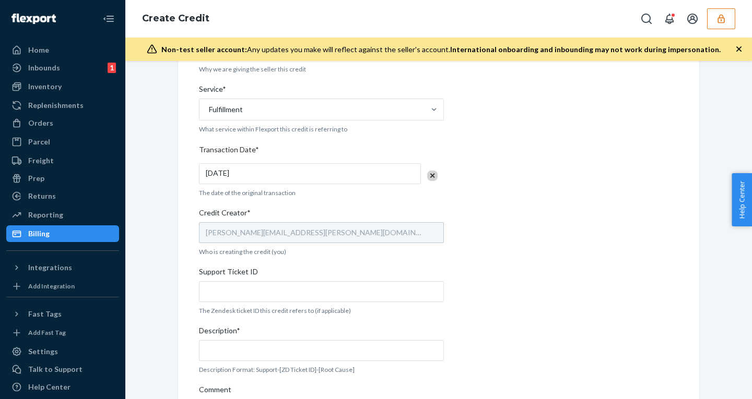
scroll to position [271, 0]
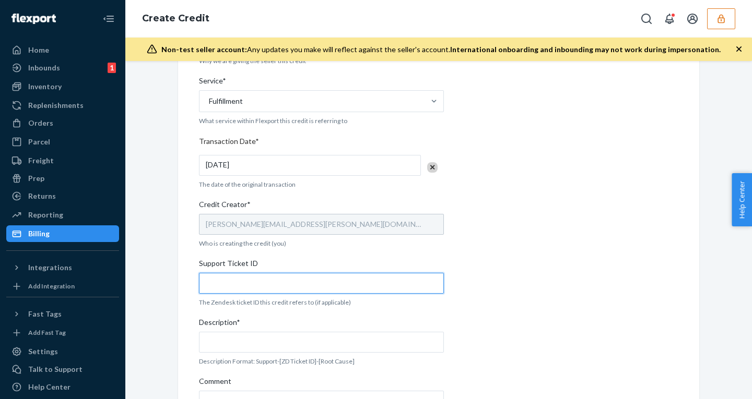
click at [300, 286] on input "Support Ticket ID" at bounding box center [321, 283] width 245 height 21
click at [212, 276] on input "Support Ticket ID" at bounding box center [321, 283] width 245 height 21
paste input "804768"
type input "804768"
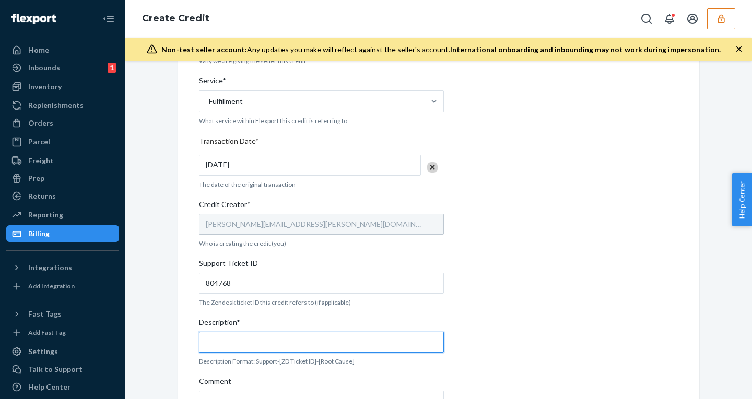
click at [220, 346] on input "Description*" at bounding box center [321, 342] width 245 height 21
paste input "804768"
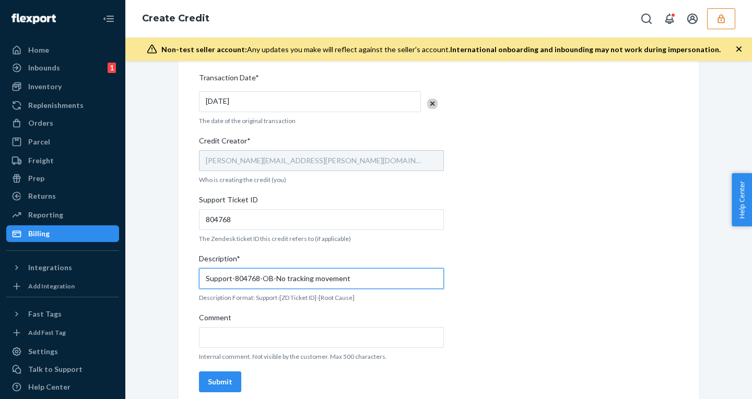
scroll to position [345, 0]
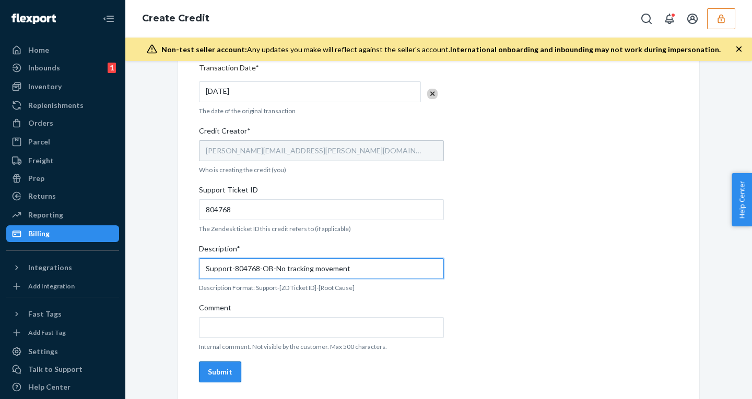
type input "Support-804768-OB-No tracking movement"
click at [227, 376] on button "Submit" at bounding box center [220, 372] width 42 height 21
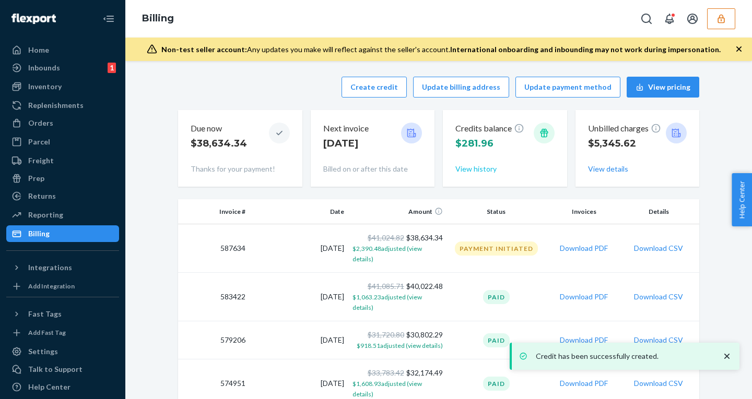
click at [485, 167] on button "View history" at bounding box center [475, 169] width 41 height 10
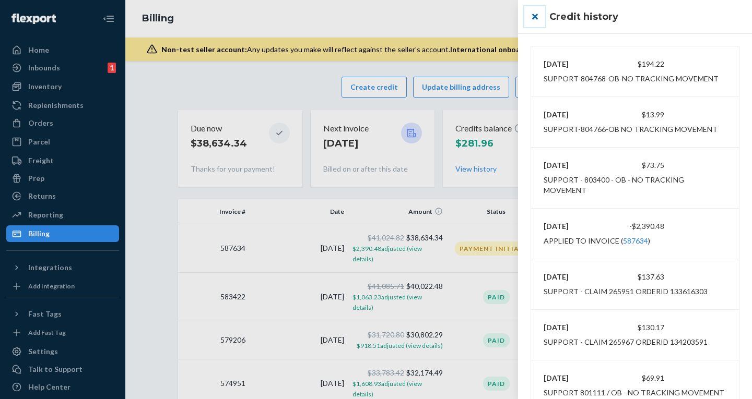
click at [537, 14] on button "close" at bounding box center [534, 16] width 21 height 21
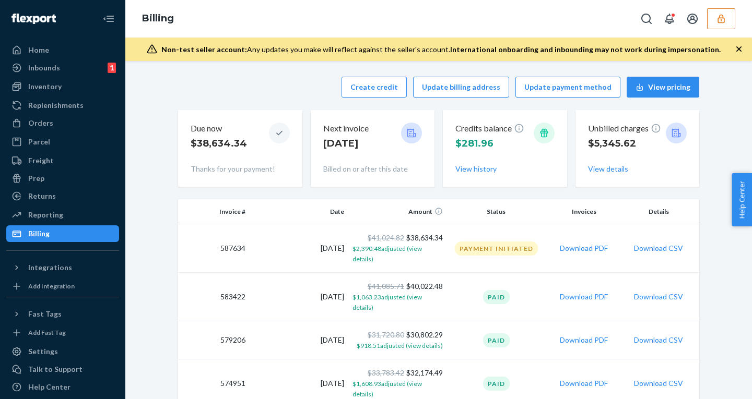
click at [727, 17] on button "button" at bounding box center [721, 18] width 28 height 21
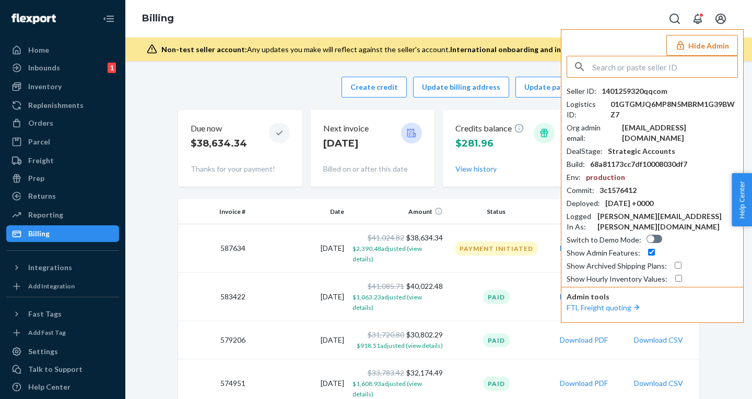
click at [653, 62] on input "text" at bounding box center [664, 66] width 145 height 21
type input "trycomfrtgmailcom"
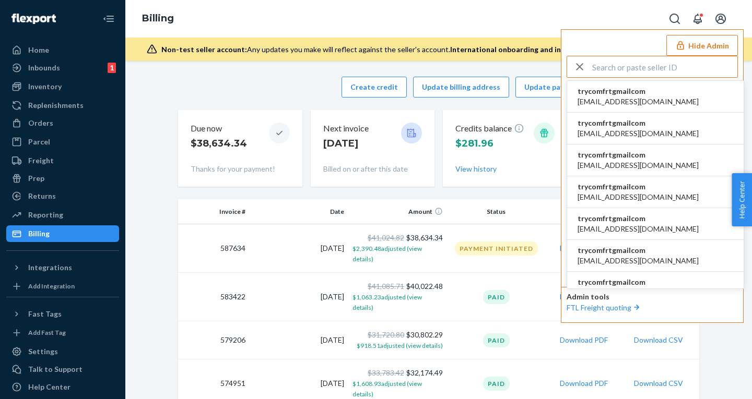
type input "trycomfrtgmailcom"
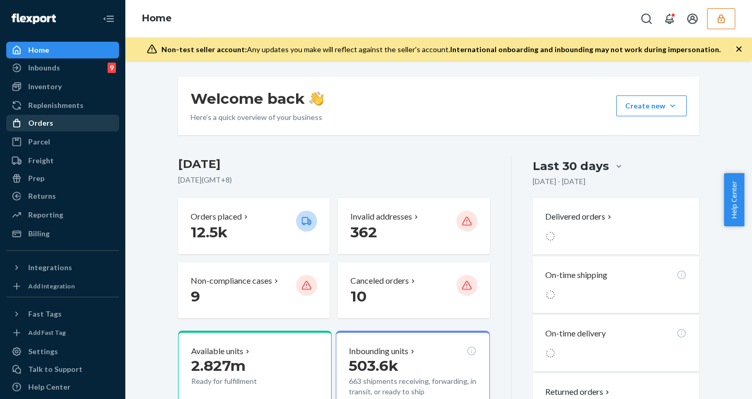
click at [42, 123] on div "Orders" at bounding box center [40, 123] width 25 height 10
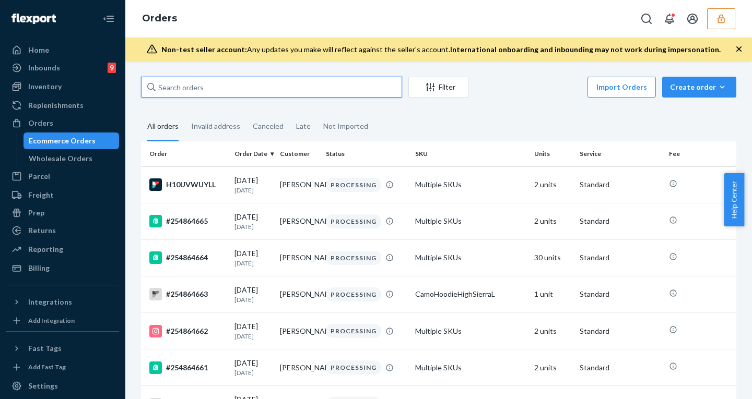
click at [254, 88] on input "text" at bounding box center [271, 87] width 261 height 21
paste input "254737791"
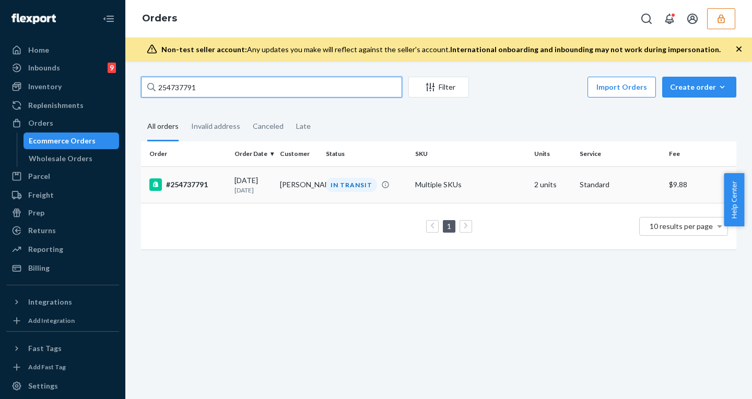
type input "254737791"
click at [194, 186] on div "#254737791" at bounding box center [187, 185] width 77 height 13
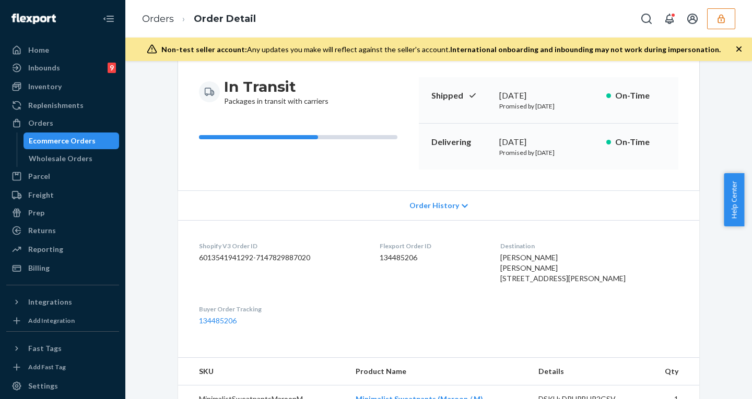
scroll to position [99, 0]
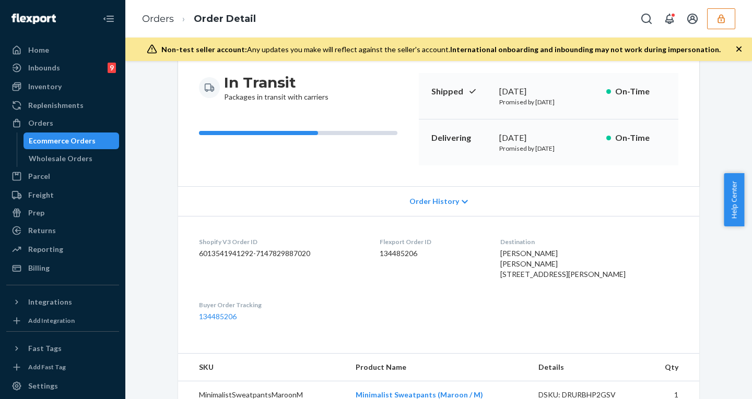
click at [468, 198] on div "Order History" at bounding box center [438, 201] width 521 height 30
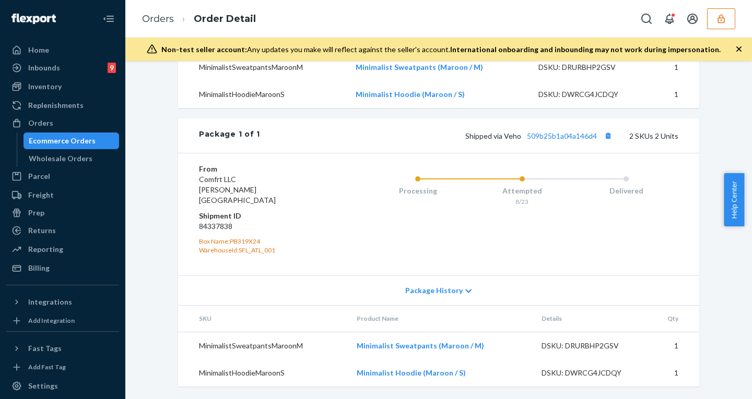
scroll to position [809, 0]
click at [550, 140] on link "509b25b1a04a146d4" at bounding box center [562, 136] width 70 height 9
click at [721, 21] on icon "button" at bounding box center [721, 19] width 10 height 10
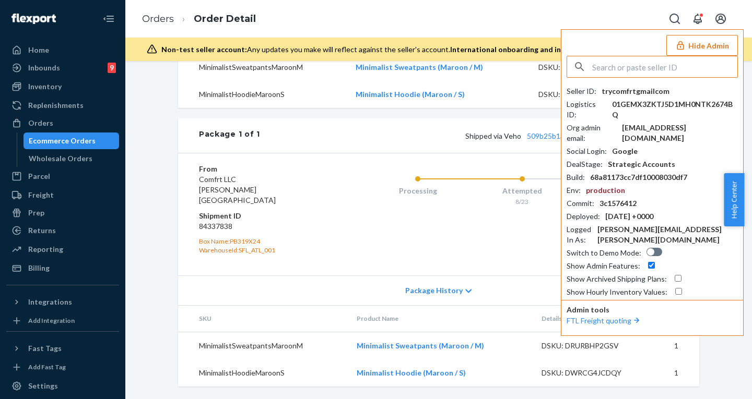
click at [654, 63] on input "text" at bounding box center [664, 66] width 145 height 21
type input "trycomfrtgmailcom"
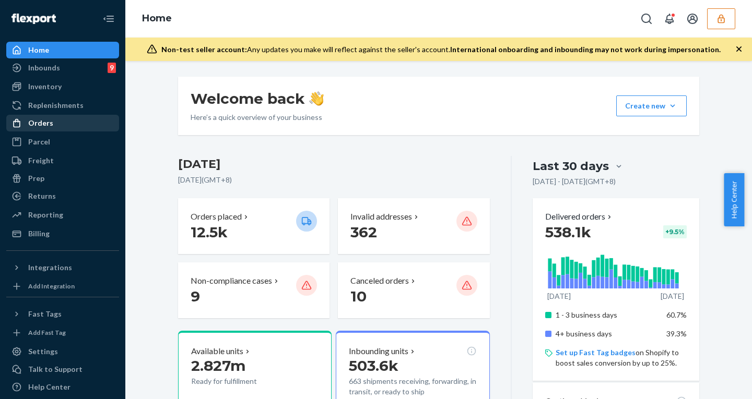
click at [52, 125] on div "Orders" at bounding box center [62, 123] width 111 height 15
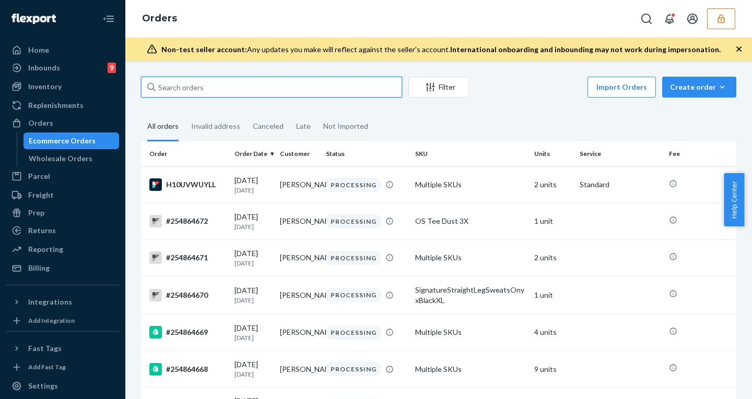
click at [210, 91] on input "text" at bounding box center [271, 87] width 261 height 21
paste input "254819530"
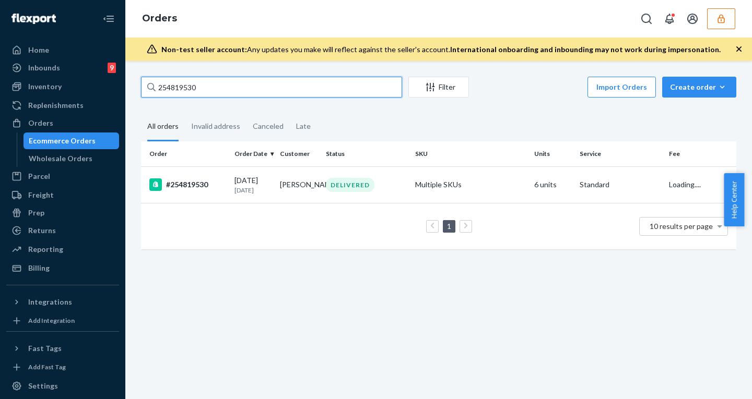
type input "254819530"
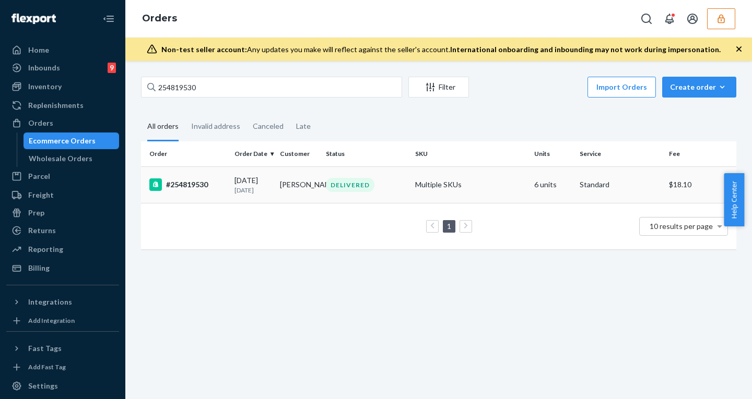
click at [189, 181] on div "#254819530" at bounding box center [187, 185] width 77 height 13
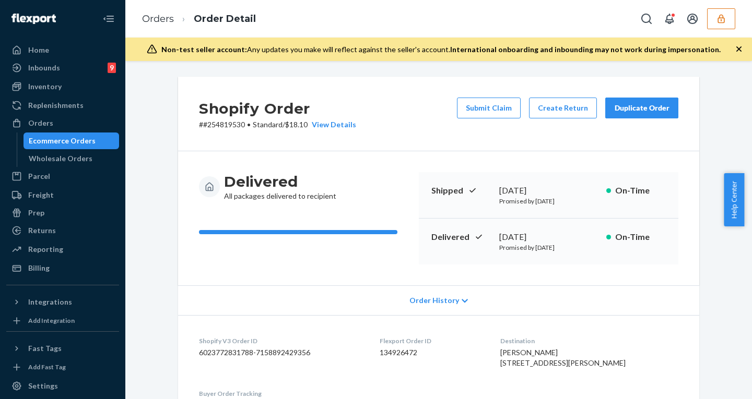
click at [453, 296] on span "Order History" at bounding box center [434, 301] width 50 height 10
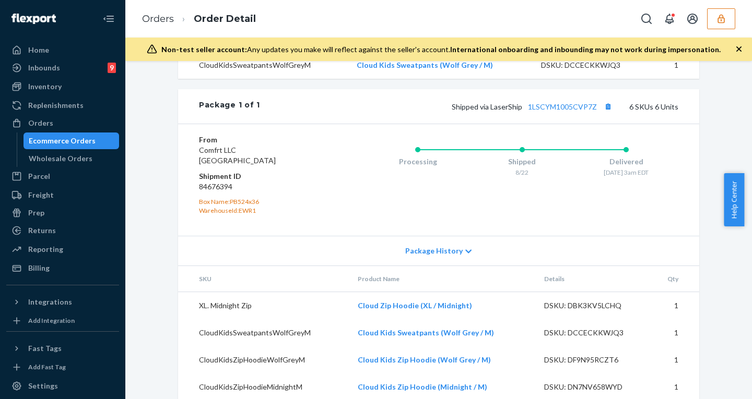
scroll to position [1024, 0]
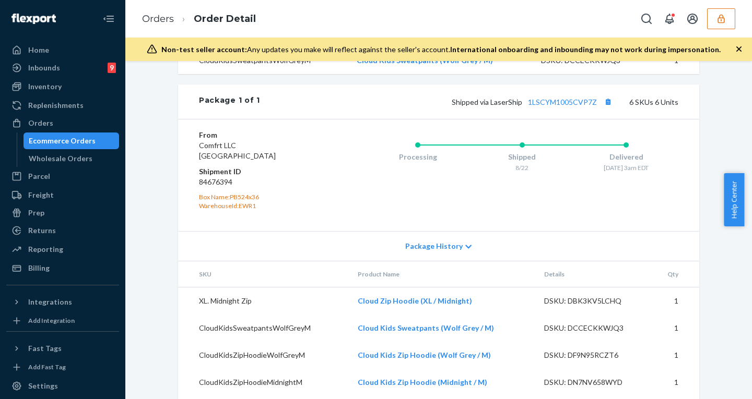
click at [466, 249] on icon at bounding box center [469, 247] width 6 height 4
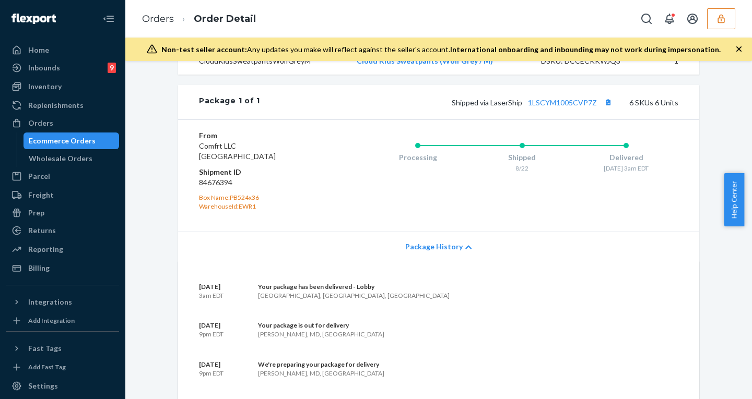
scroll to position [1021, 0]
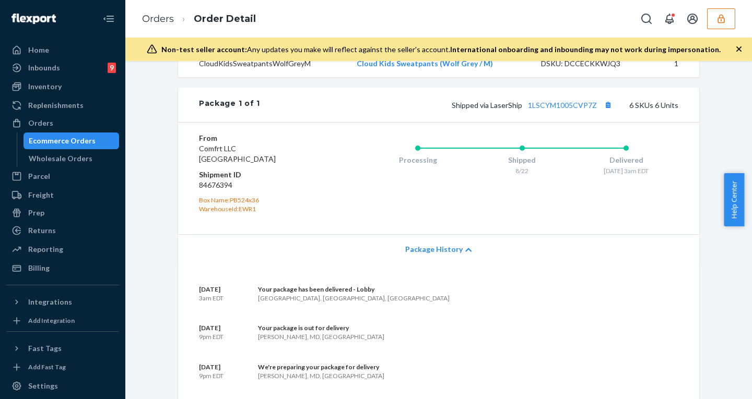
click at [444, 264] on div "Package History" at bounding box center [438, 249] width 521 height 30
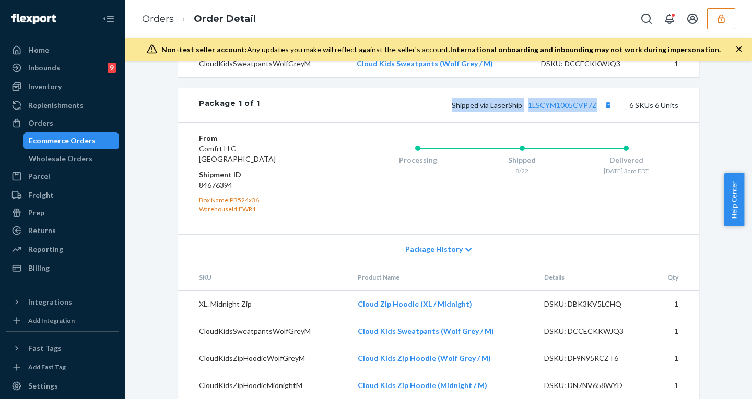
drag, startPoint x: 442, startPoint y: 129, endPoint x: 598, endPoint y: 124, distance: 155.7
click at [598, 112] on div "Shipped via LaserShip 1LSCYM1005CVP7Z 6 SKUs 6 Units" at bounding box center [469, 105] width 418 height 14
copy span "Shipped via LaserShip 1LSCYM1005CVP7Z"
click at [54, 120] on div "Orders" at bounding box center [62, 123] width 111 height 15
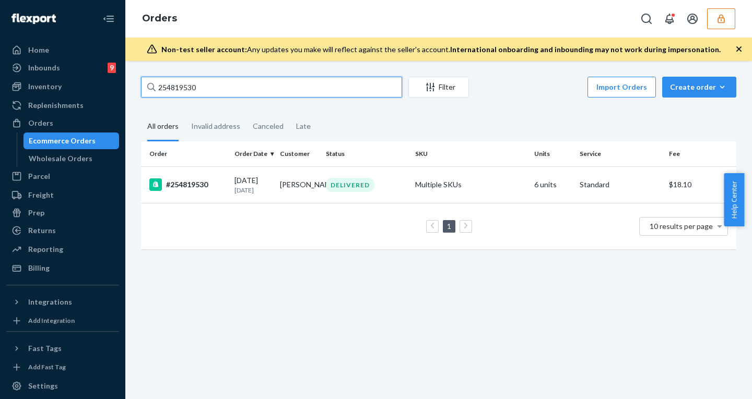
click at [221, 90] on input "254819530" at bounding box center [271, 87] width 261 height 21
paste input "56234"
type input "254562340"
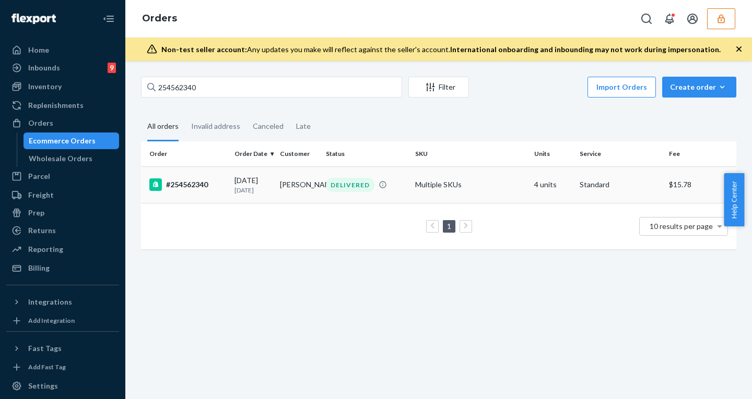
click at [187, 184] on div "#254562340" at bounding box center [187, 185] width 77 height 13
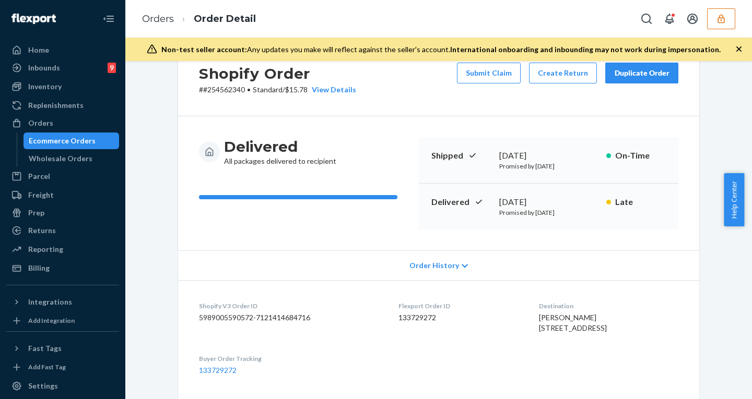
scroll to position [36, 0]
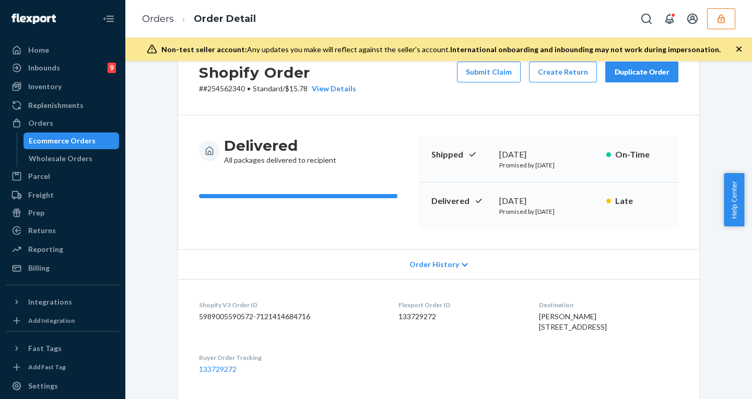
click at [462, 263] on icon at bounding box center [465, 265] width 6 height 7
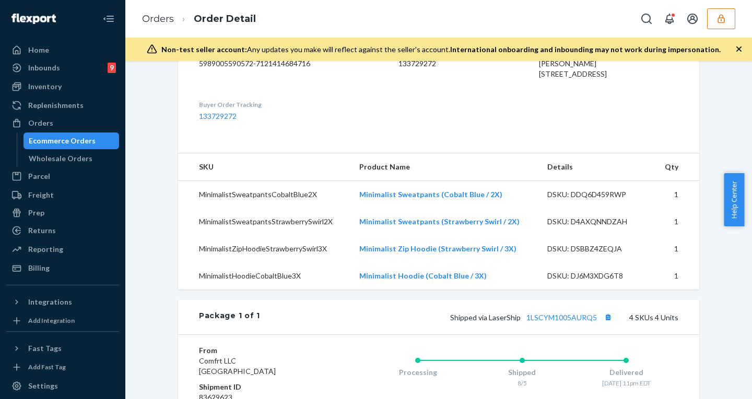
scroll to position [758, 0]
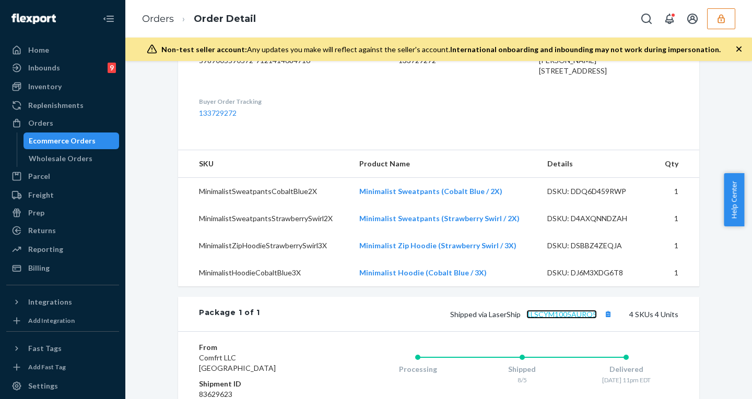
click at [546, 319] on link "1LSCYM1005AURQ5" at bounding box center [561, 314] width 70 height 9
drag, startPoint x: 447, startPoint y: 334, endPoint x: 595, endPoint y: 336, distance: 148.3
click at [595, 321] on div "Shipped via LaserShip 1LSCYM1005AURQ5 4 SKUs 4 Units" at bounding box center [469, 315] width 418 height 14
copy span "Shipped via LaserShip 1LSCYM1005AURQ5"
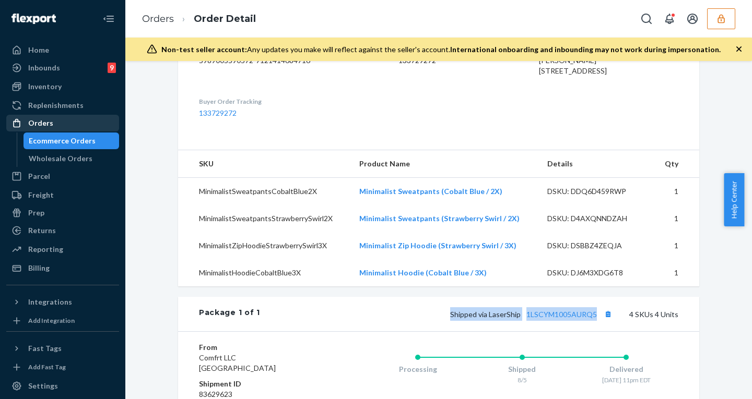
click at [64, 124] on div "Orders" at bounding box center [62, 123] width 111 height 15
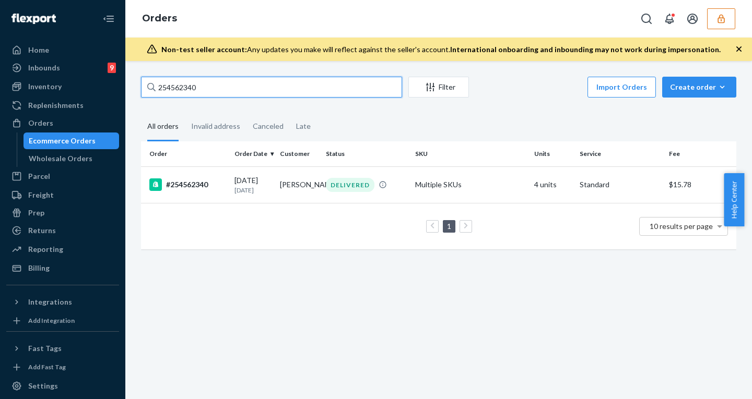
click at [232, 90] on input "254562340" at bounding box center [271, 87] width 261 height 21
paste input "804933"
type input "254804933"
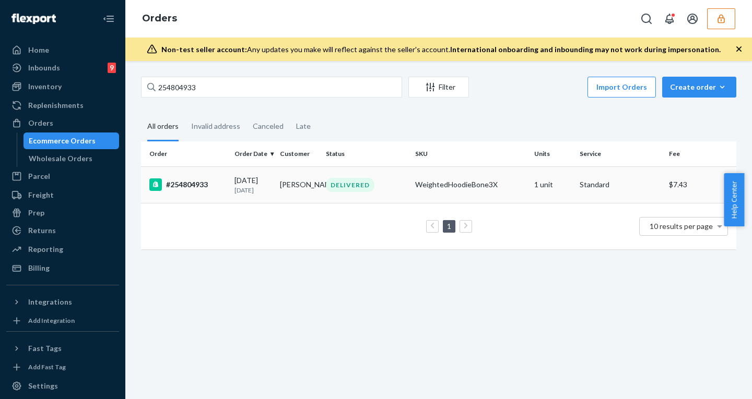
click at [183, 182] on div "#254804933" at bounding box center [187, 185] width 77 height 13
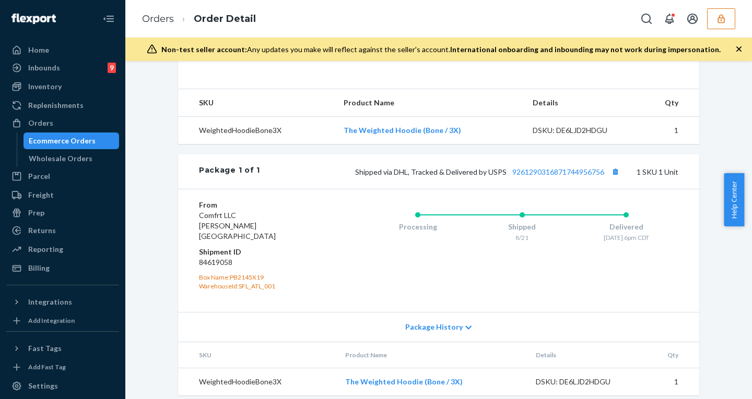
scroll to position [373, 0]
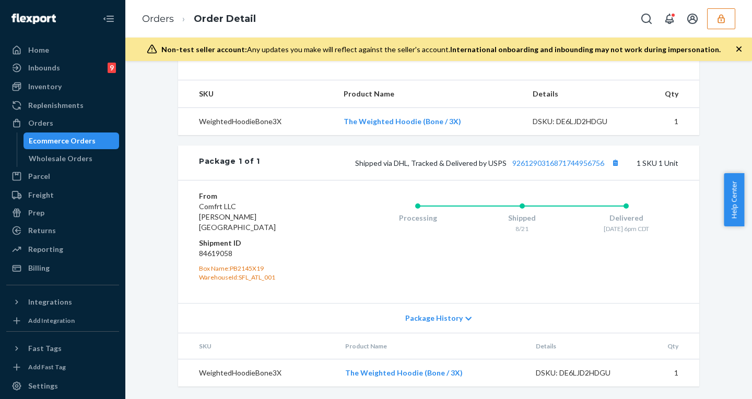
click at [453, 314] on span "Package History" at bounding box center [433, 318] width 57 height 10
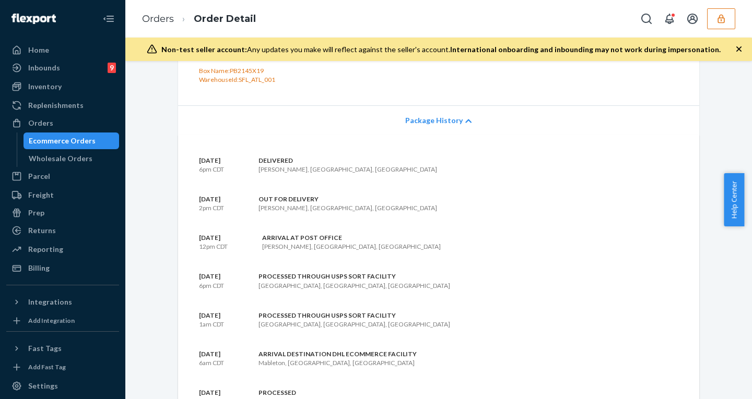
scroll to position [763, 0]
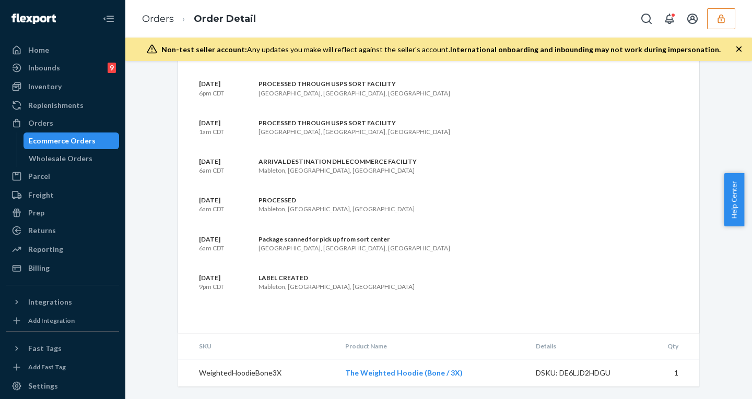
click at [465, 381] on td "The Weighted Hoodie (Bone / 3X)" at bounding box center [432, 374] width 191 height 28
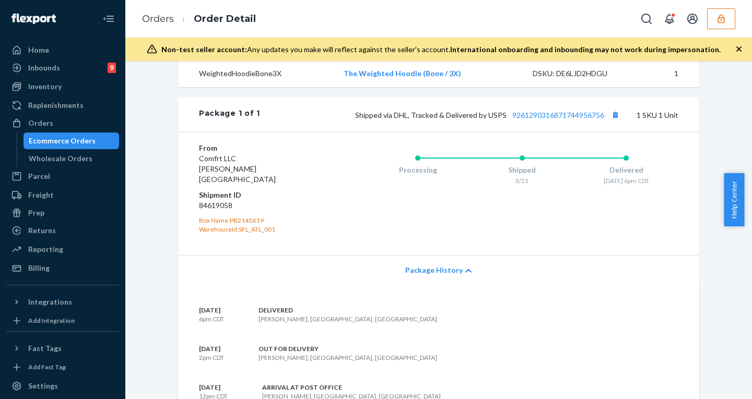
scroll to position [399, 0]
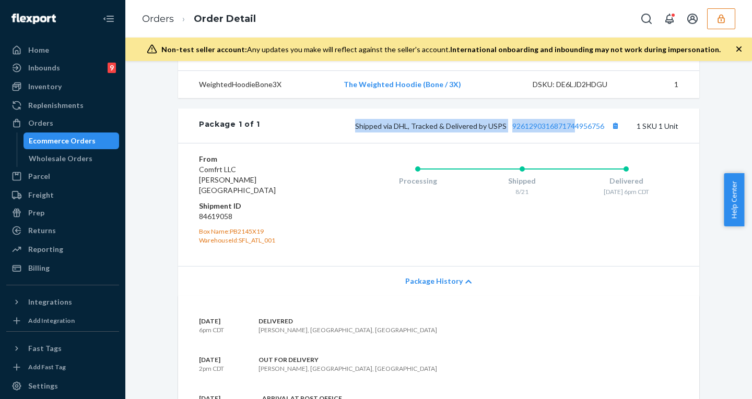
drag, startPoint x: 355, startPoint y: 146, endPoint x: 570, endPoint y: 142, distance: 215.7
click at [570, 133] on div "Shipped via DHL, Tracked & Delivered by USPS 9261290316871744956756 1 SKU 1 Unit" at bounding box center [469, 126] width 418 height 14
drag, startPoint x: 604, startPoint y: 142, endPoint x: 355, endPoint y: 148, distance: 249.1
click at [353, 133] on div "Shipped via DHL, Tracked & Delivered by USPS 9261290316871744956756 1 SKU 1 Unit" at bounding box center [469, 126] width 418 height 14
copy span "Shipped via DHL, Tracked & Delivered by USPS 9261290316871744956756"
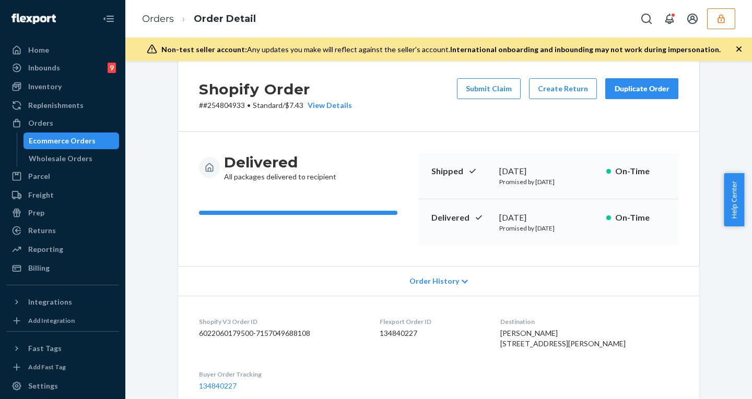
scroll to position [0, 0]
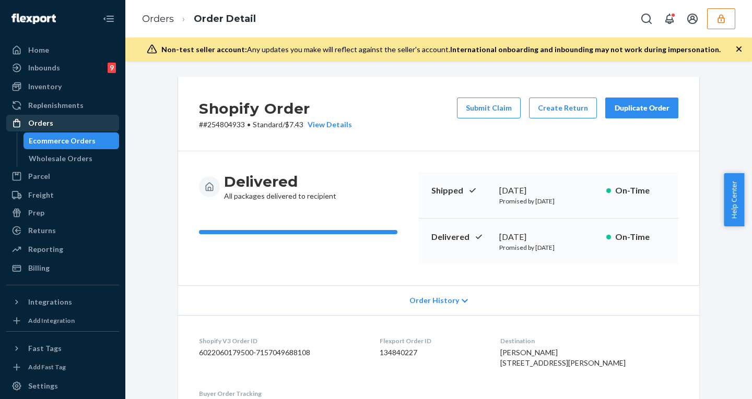
click at [37, 124] on div "Orders" at bounding box center [40, 123] width 25 height 10
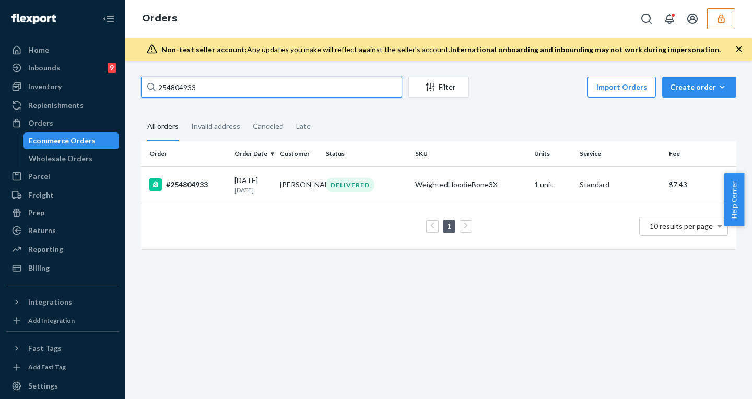
click at [259, 89] on input "254804933" at bounding box center [271, 87] width 261 height 21
paste input "753574"
type input "254753574"
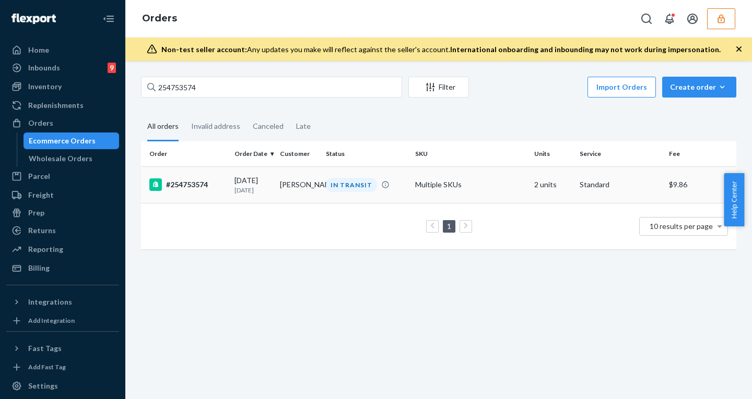
click at [194, 187] on div "#254753574" at bounding box center [187, 185] width 77 height 13
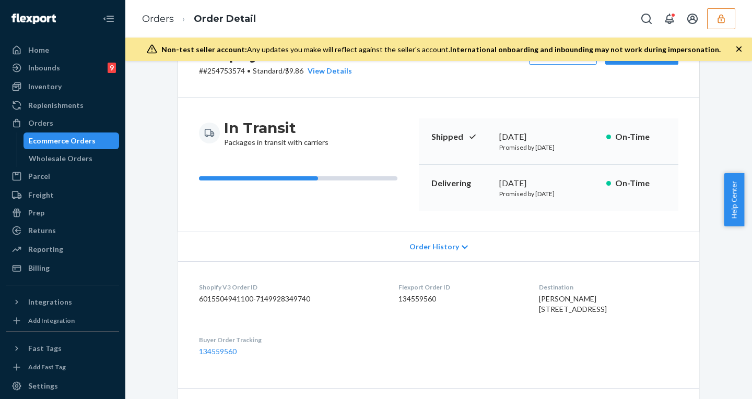
scroll to position [54, 0]
click at [453, 242] on span "Order History" at bounding box center [434, 246] width 50 height 10
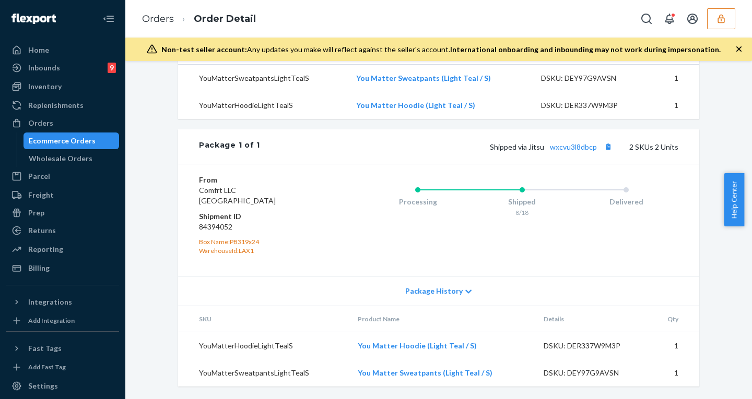
scroll to position [819, 0]
click at [575, 144] on link "wxcvu3l8dbcp" at bounding box center [573, 147] width 47 height 9
drag, startPoint x: 547, startPoint y: 148, endPoint x: 594, endPoint y: 151, distance: 47.6
click at [594, 151] on div "Shipped via Jitsu wxcvu3l8dbcp 2 SKUs 2 Units" at bounding box center [469, 147] width 418 height 14
copy link "wxcvu3l8dbcp"
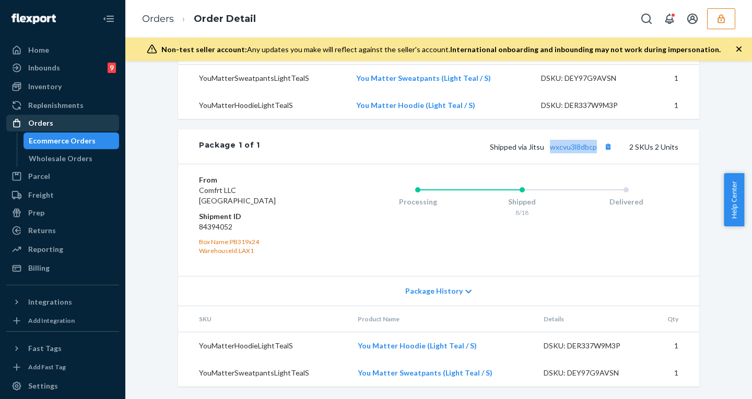
click at [49, 125] on div "Orders" at bounding box center [40, 123] width 25 height 10
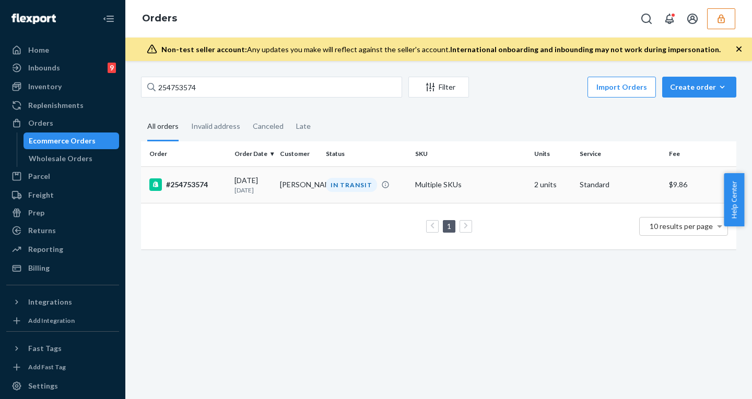
click at [193, 186] on div "#254753574" at bounding box center [187, 185] width 77 height 13
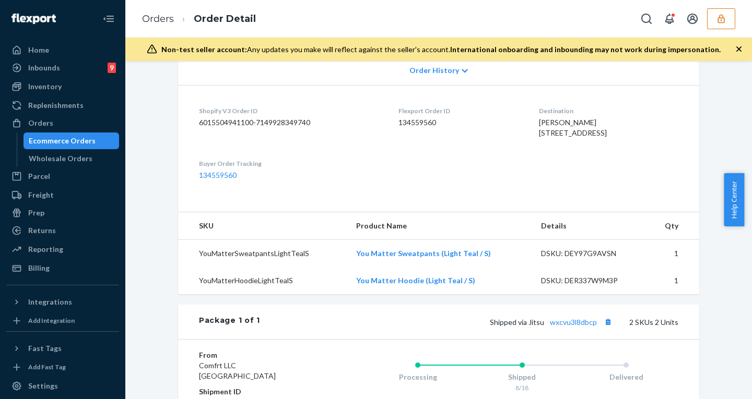
scroll to position [213, 0]
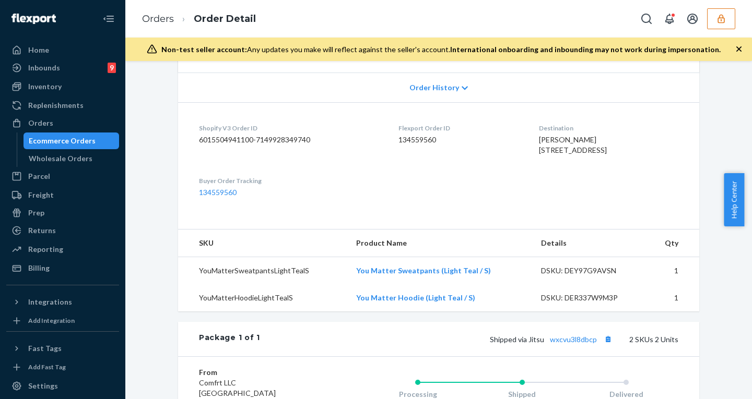
click at [82, 140] on div "Ecommerce Orders" at bounding box center [62, 141] width 67 height 10
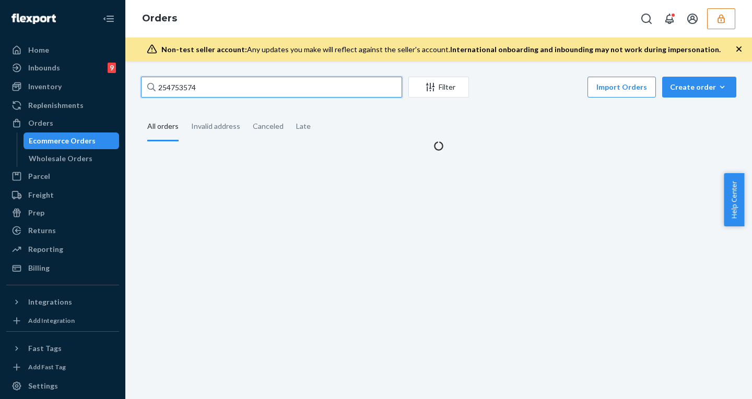
drag, startPoint x: 205, startPoint y: 82, endPoint x: 112, endPoint y: 82, distance: 92.9
click at [114, 82] on div "Home Inbounds 9 Shipping Plans Problems 9 Inventory Products Replenishments Ord…" at bounding box center [376, 199] width 752 height 399
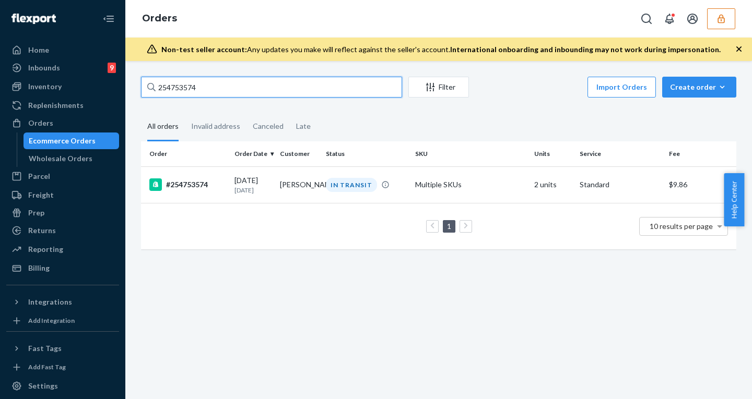
paste input "35141"
type input "254735141"
click at [288, 185] on td "Alexandra Fry" at bounding box center [298, 185] width 45 height 37
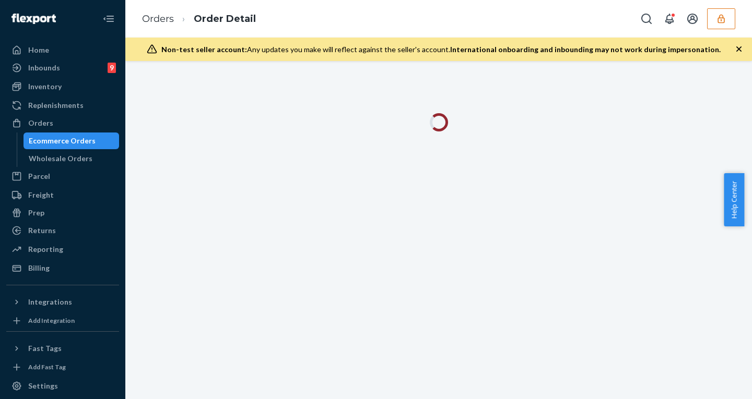
click at [735, 46] on icon "button" at bounding box center [739, 49] width 10 height 10
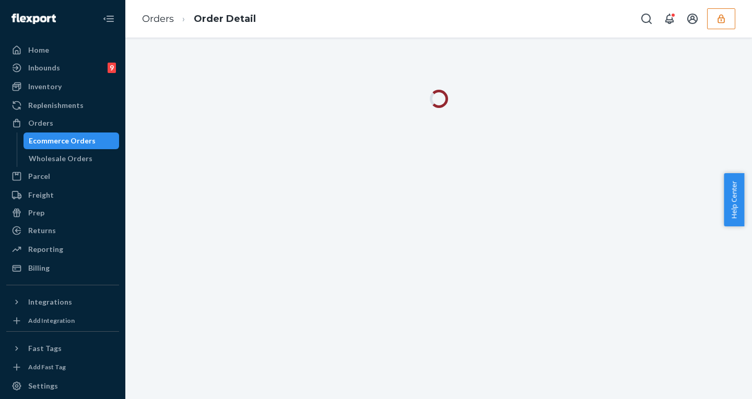
click at [713, 22] on button "button" at bounding box center [721, 18] width 28 height 21
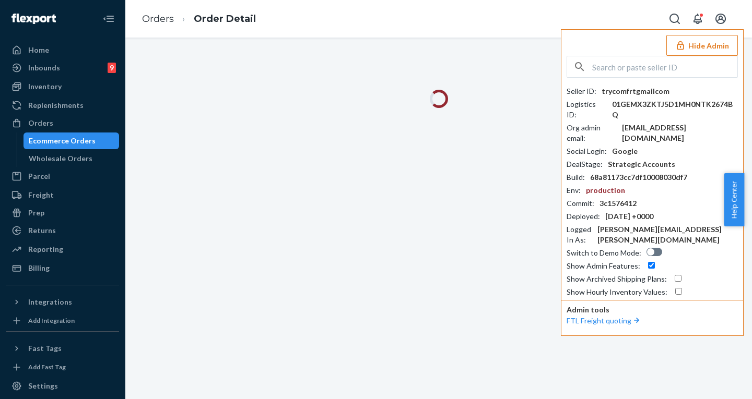
click at [727, 36] on button "Hide Admin" at bounding box center [702, 45] width 72 height 21
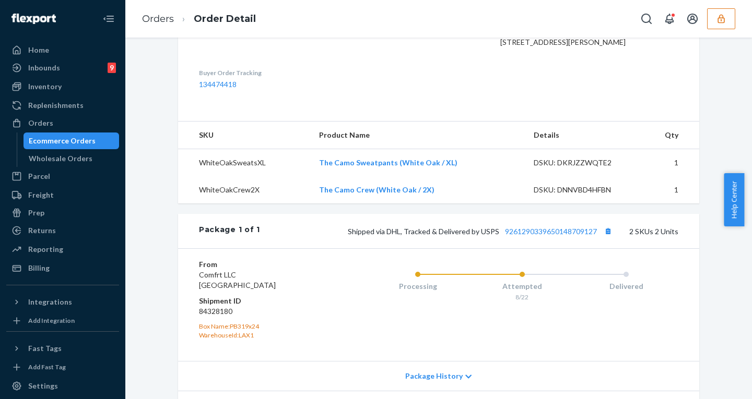
scroll to position [329, 0]
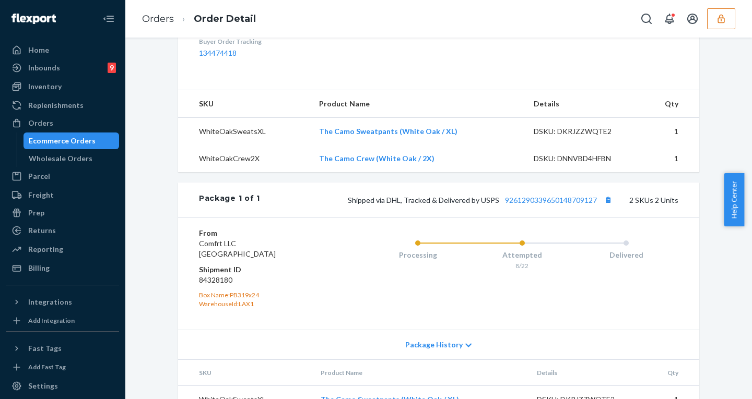
click at [442, 350] on span "Package History" at bounding box center [433, 345] width 57 height 10
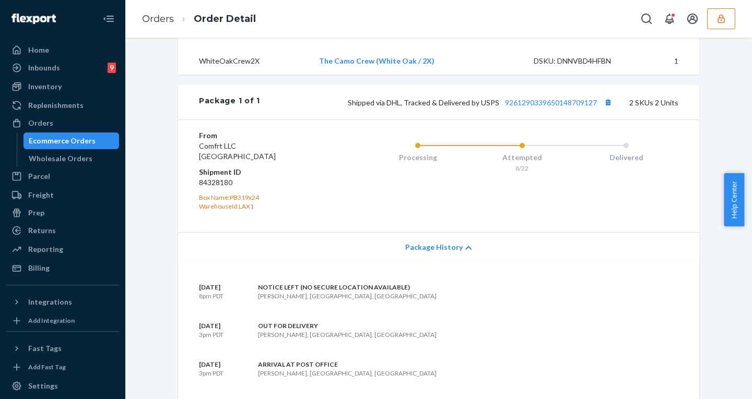
scroll to position [438, 0]
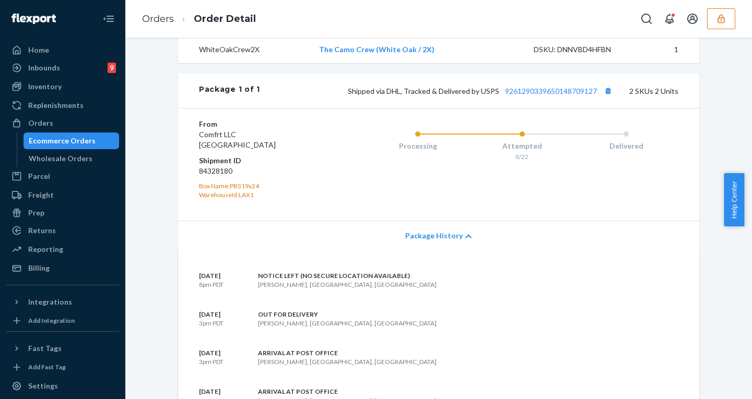
click at [445, 249] on div "Package History" at bounding box center [438, 236] width 521 height 30
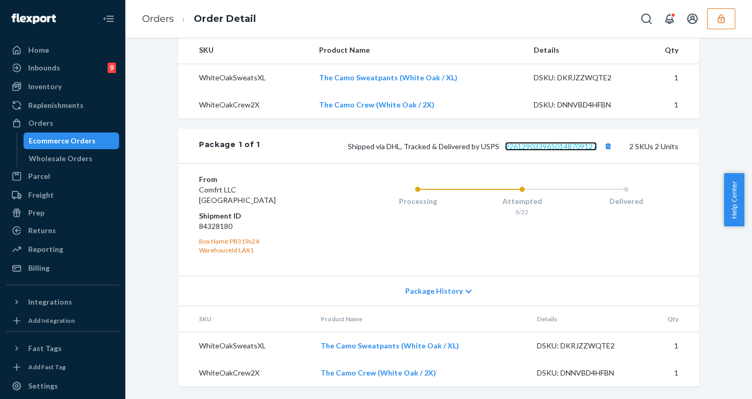
click at [544, 150] on link "9261290339650148709127" at bounding box center [551, 146] width 92 height 9
click at [79, 136] on div "Ecommerce Orders" at bounding box center [62, 141] width 67 height 10
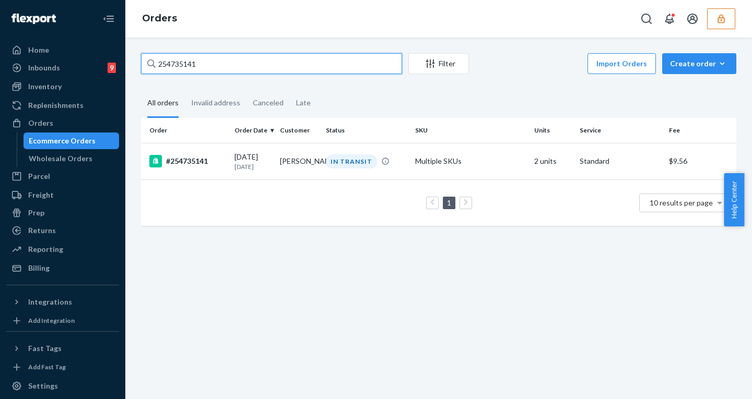
click at [156, 63] on input "254735141" at bounding box center [271, 63] width 261 height 21
paste input "693084"
type input "254693084"
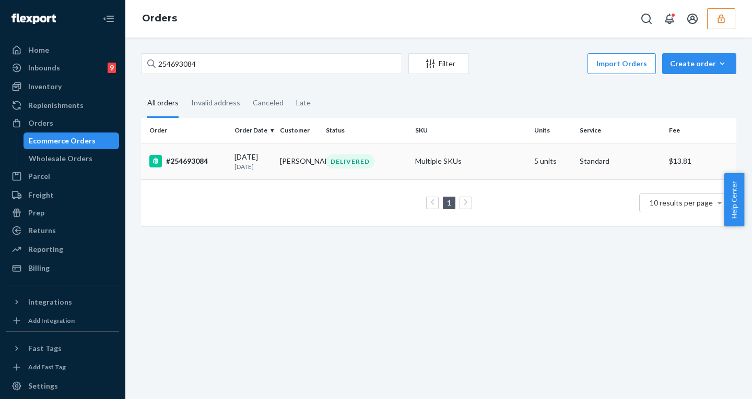
click at [282, 161] on td "Melissa Doran" at bounding box center [298, 161] width 45 height 37
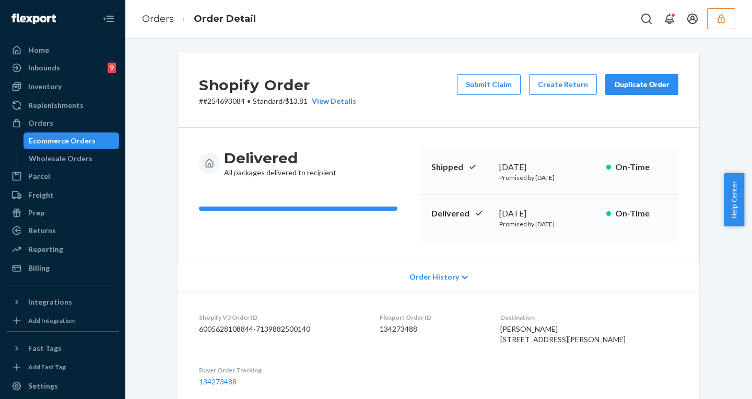
scroll to position [566, 0]
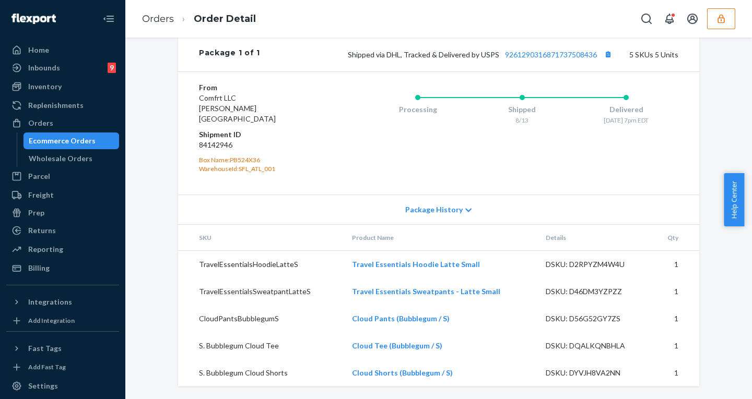
click at [429, 211] on span "Package History" at bounding box center [433, 210] width 57 height 10
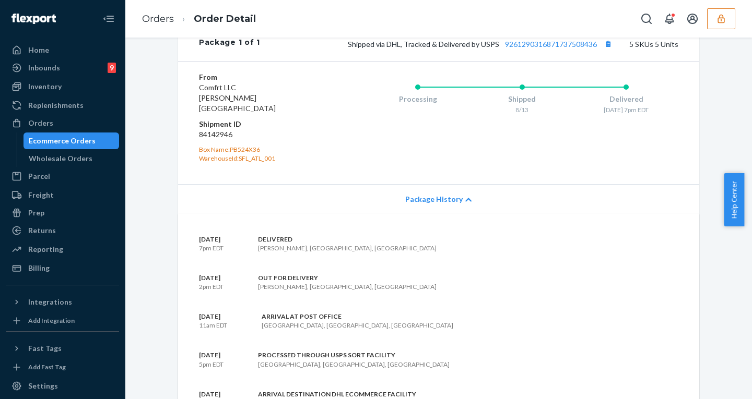
click at [429, 205] on span "Package History" at bounding box center [433, 199] width 57 height 10
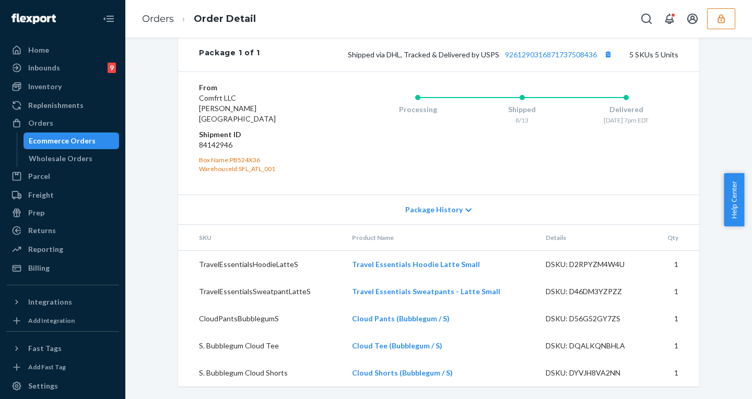
click at [90, 136] on div "Ecommerce Orders" at bounding box center [62, 141] width 67 height 10
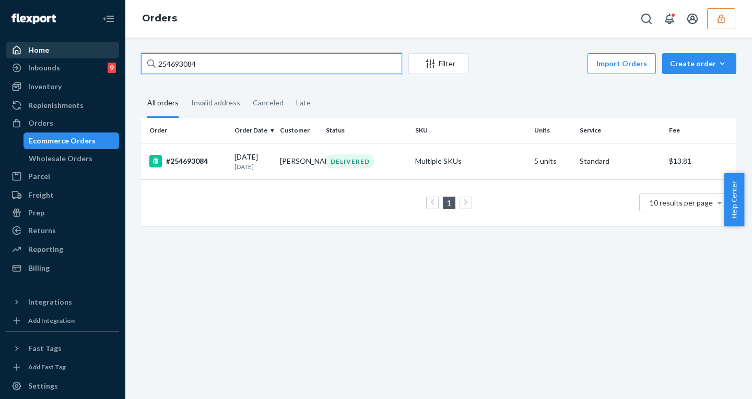
drag, startPoint x: 215, startPoint y: 66, endPoint x: 91, endPoint y: 46, distance: 125.8
click at [92, 46] on div "Home Inbounds 9 Shipping Plans Problems 9 Inventory Products Replenishments Ord…" at bounding box center [376, 199] width 752 height 399
paste input "745622"
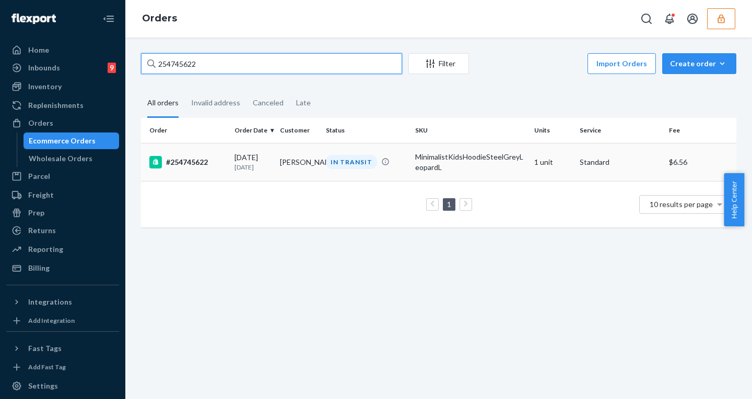
type input "254745622"
click at [252, 170] on p "8 days ago" at bounding box center [252, 167] width 37 height 9
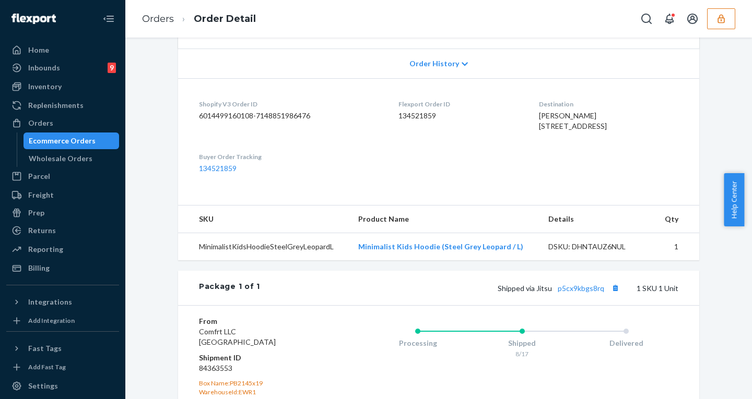
scroll to position [349, 0]
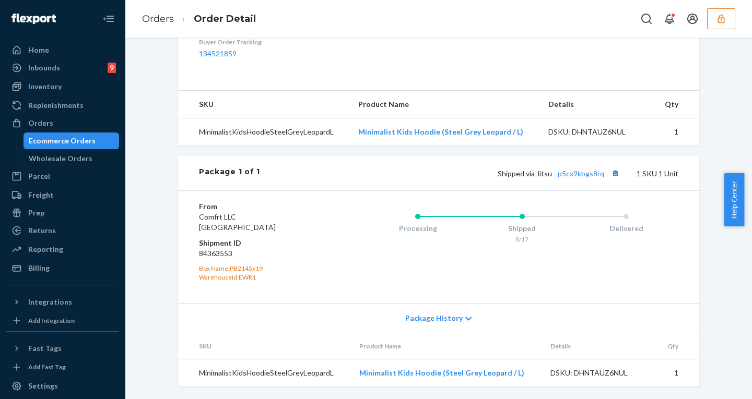
click at [441, 313] on span "Package History" at bounding box center [433, 318] width 57 height 10
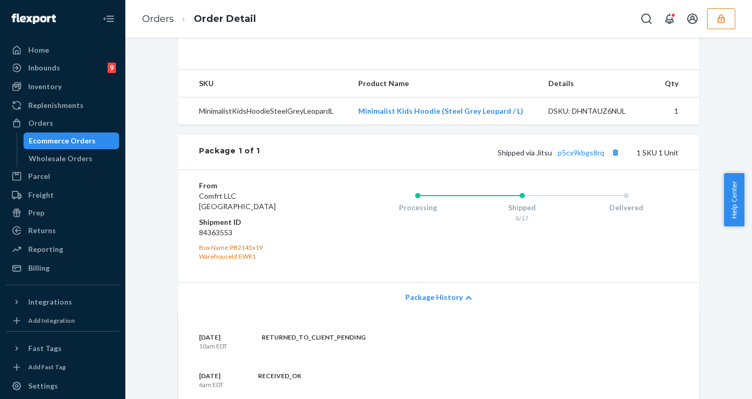
click at [441, 303] on span "Package History" at bounding box center [433, 297] width 57 height 10
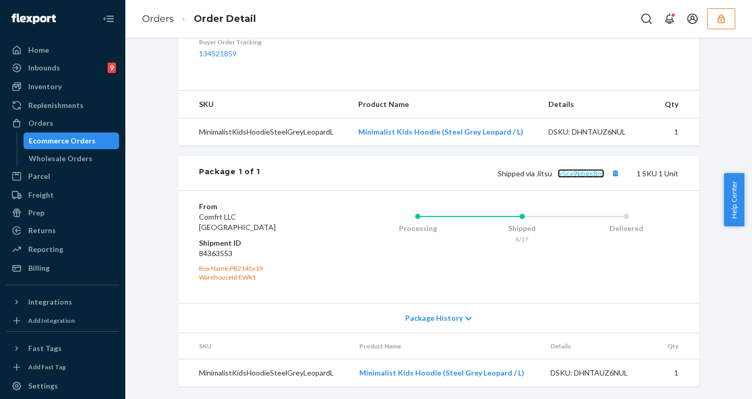
click at [572, 173] on link "p5cx9kbgs8rq" at bounding box center [581, 173] width 46 height 9
